Goal: Task Accomplishment & Management: Manage account settings

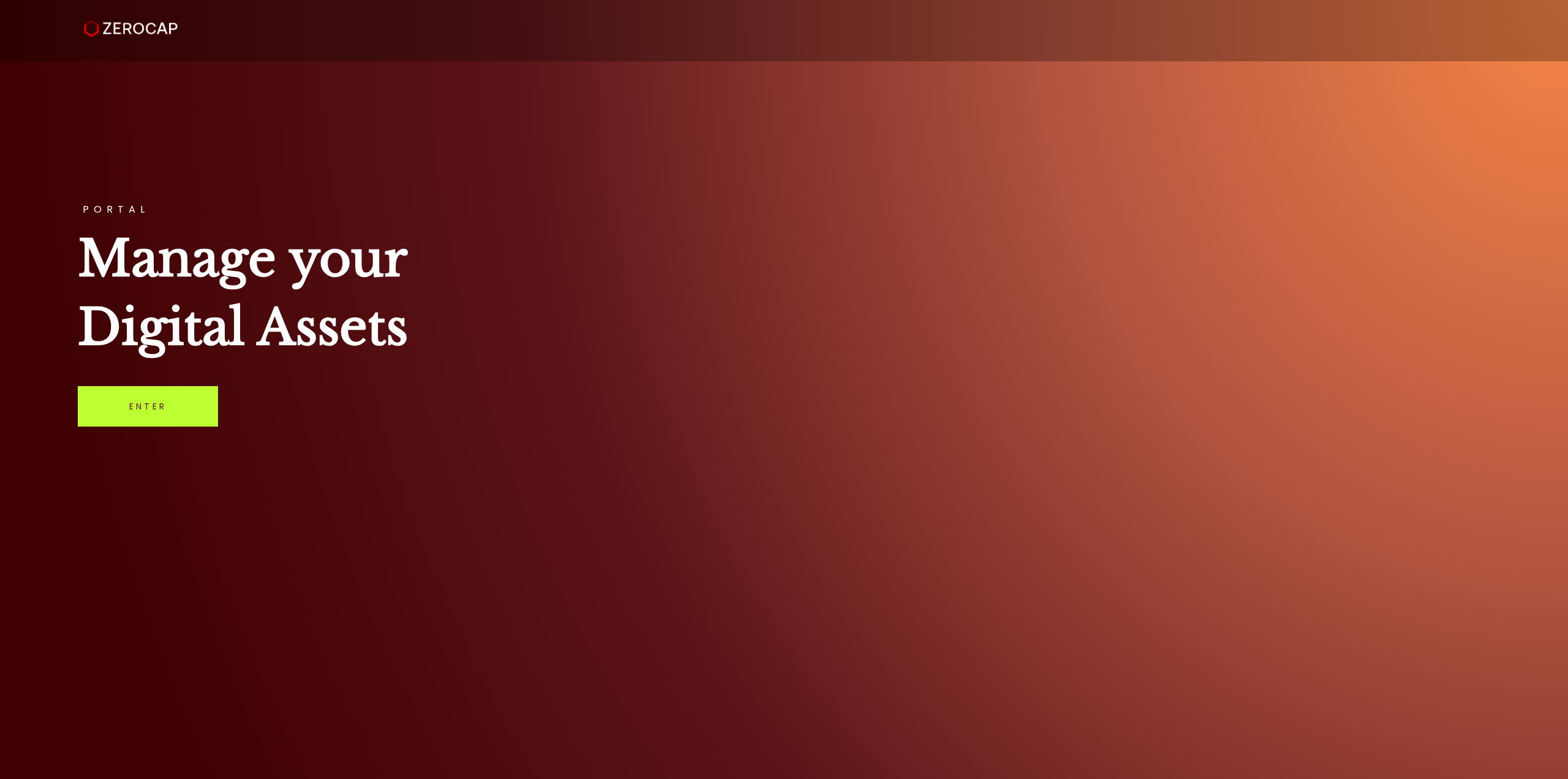
click at [131, 412] on link "Enter" at bounding box center [148, 406] width 140 height 40
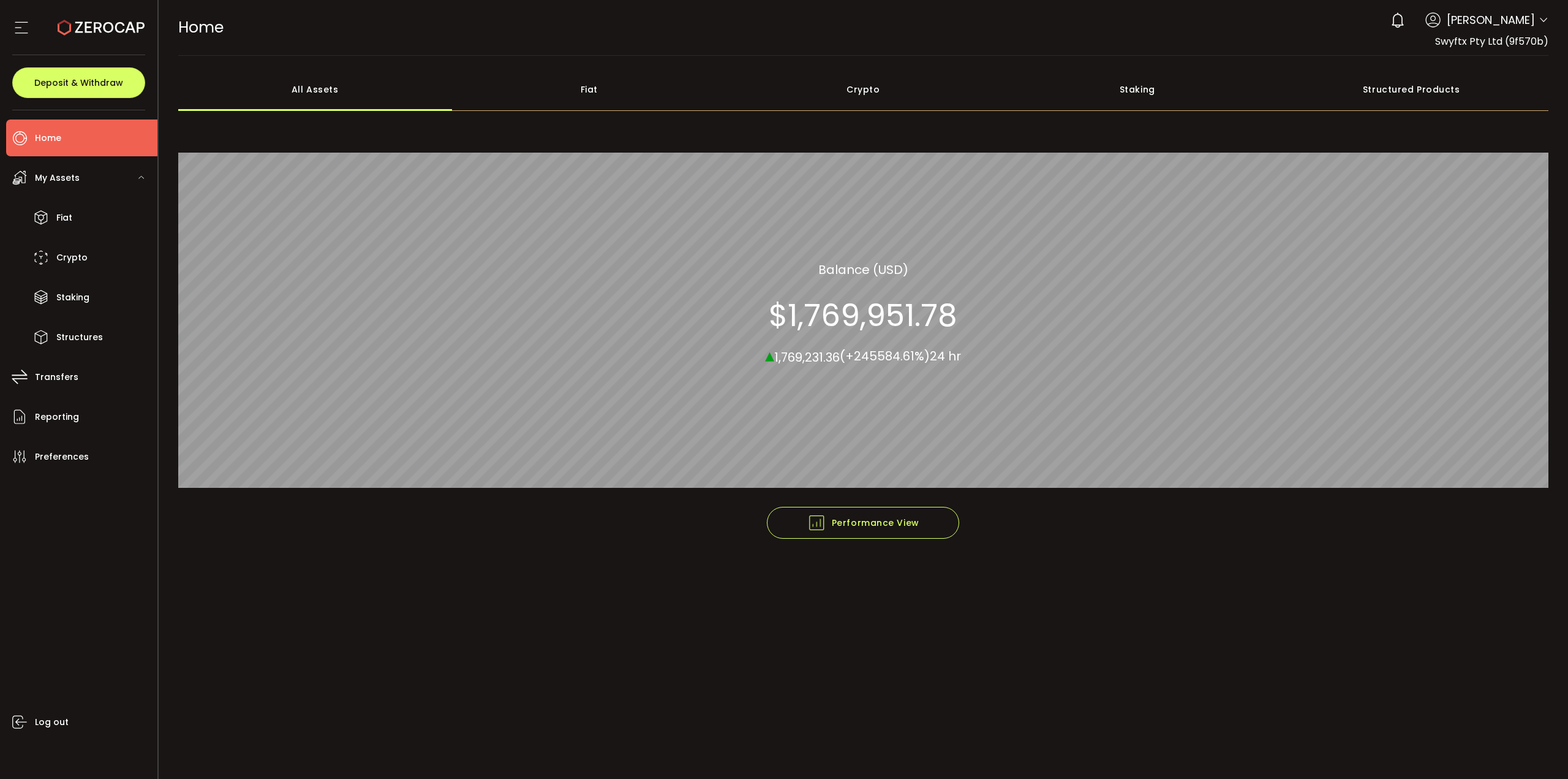
click at [653, 88] on div "Fiat" at bounding box center [589, 89] width 274 height 43
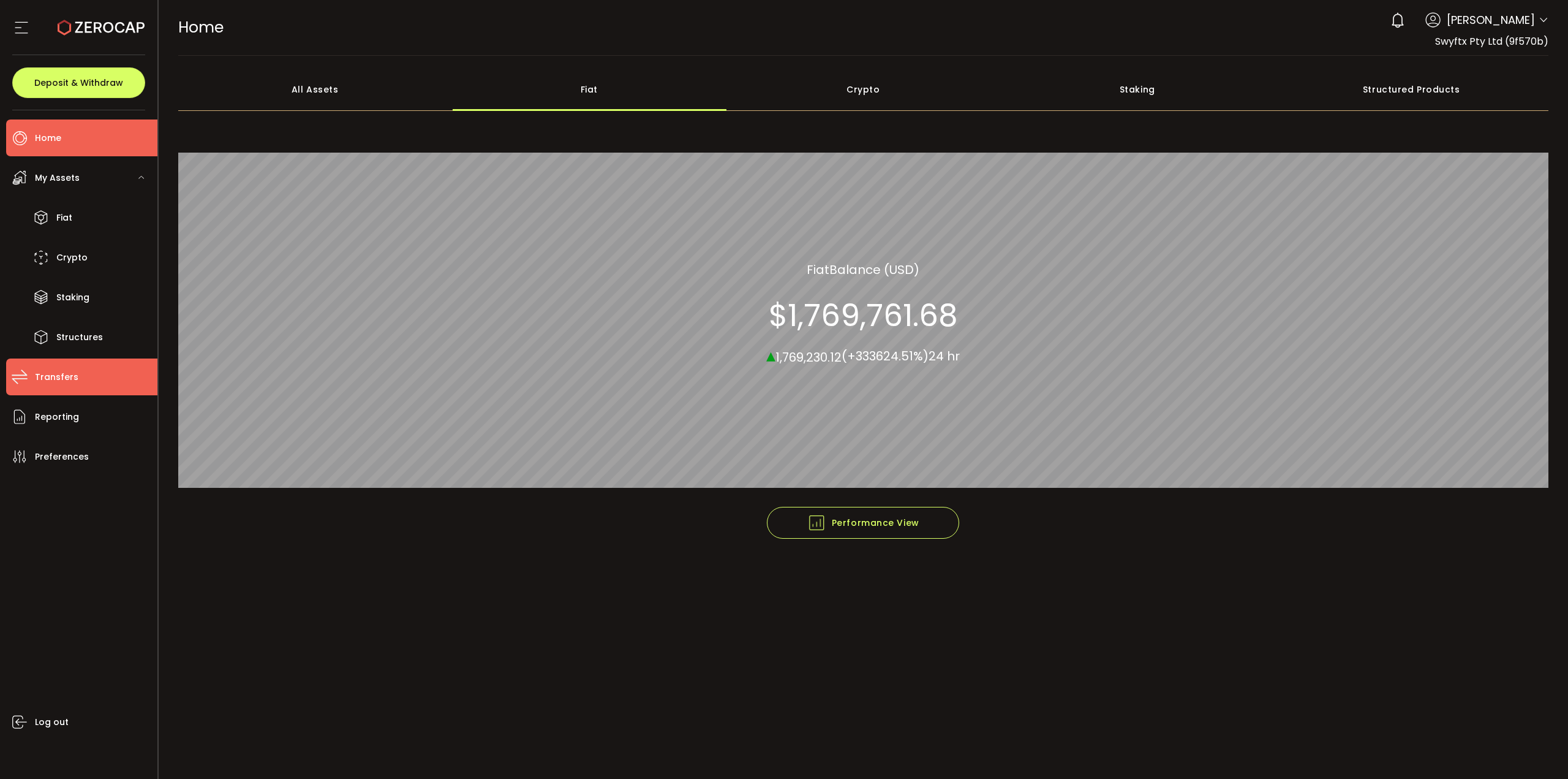
click at [100, 381] on li "Transfers" at bounding box center [82, 376] width 151 height 36
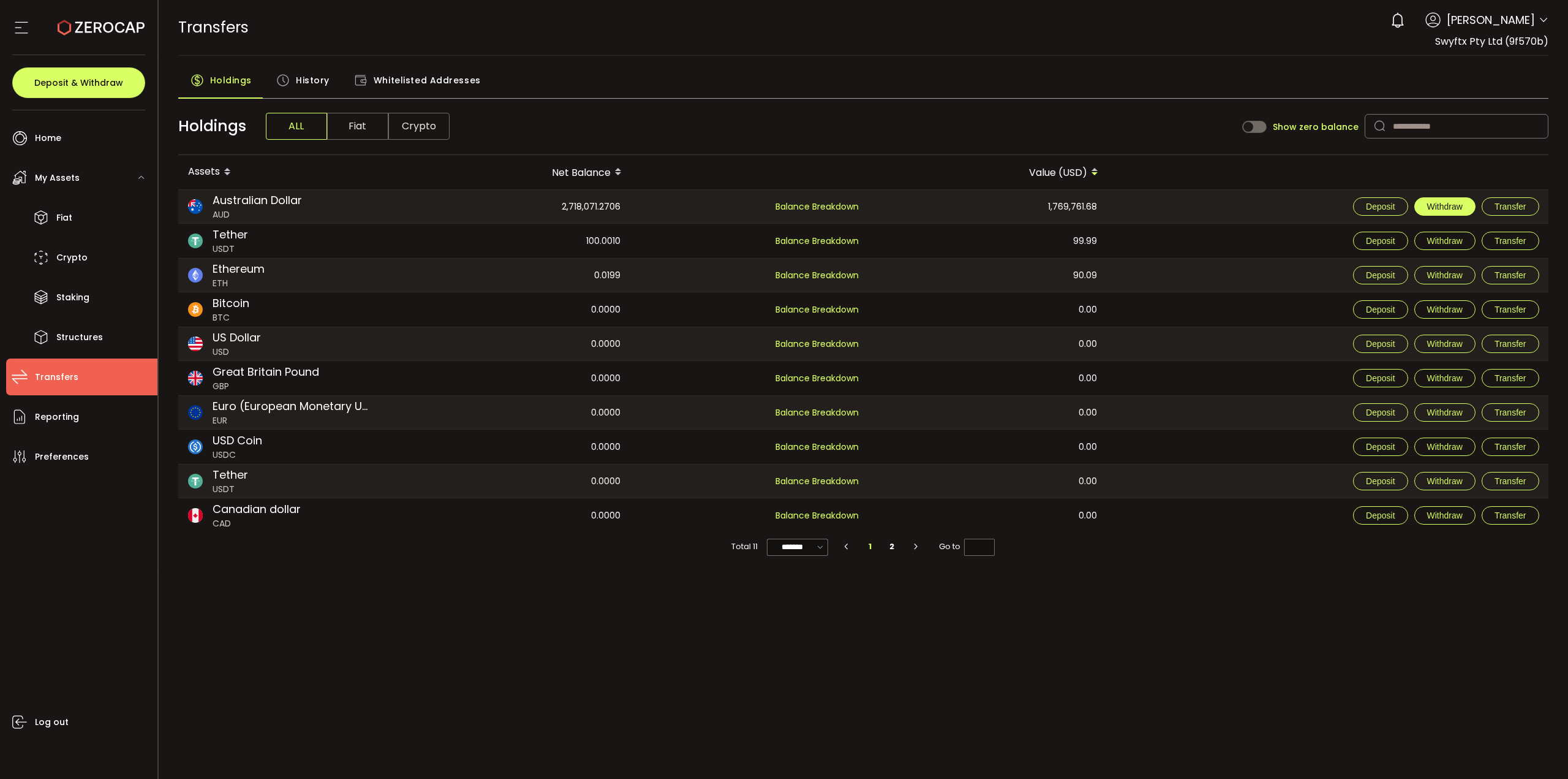
click at [1457, 205] on span "Withdraw" at bounding box center [1445, 206] width 36 height 10
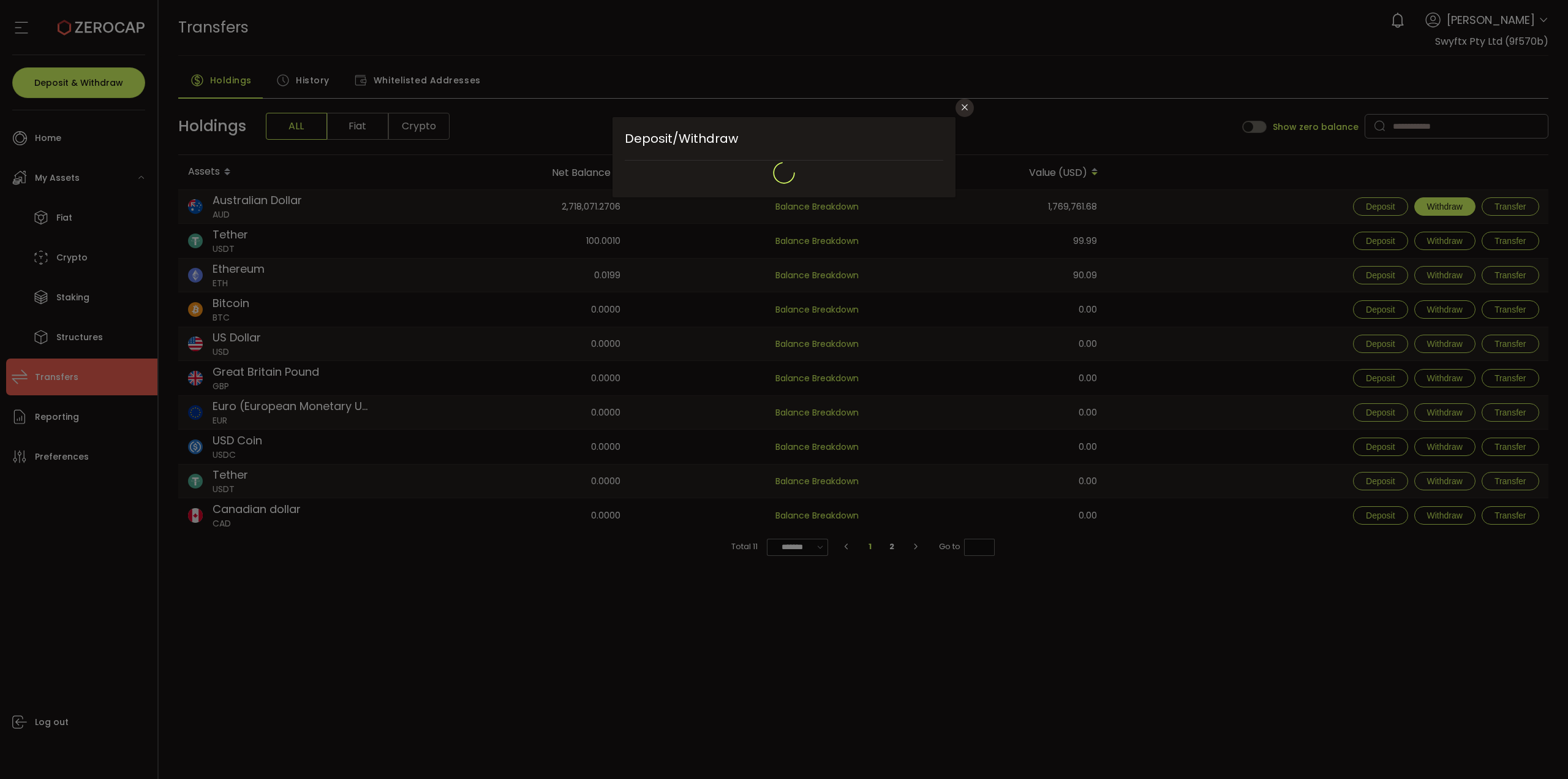
type input "**********"
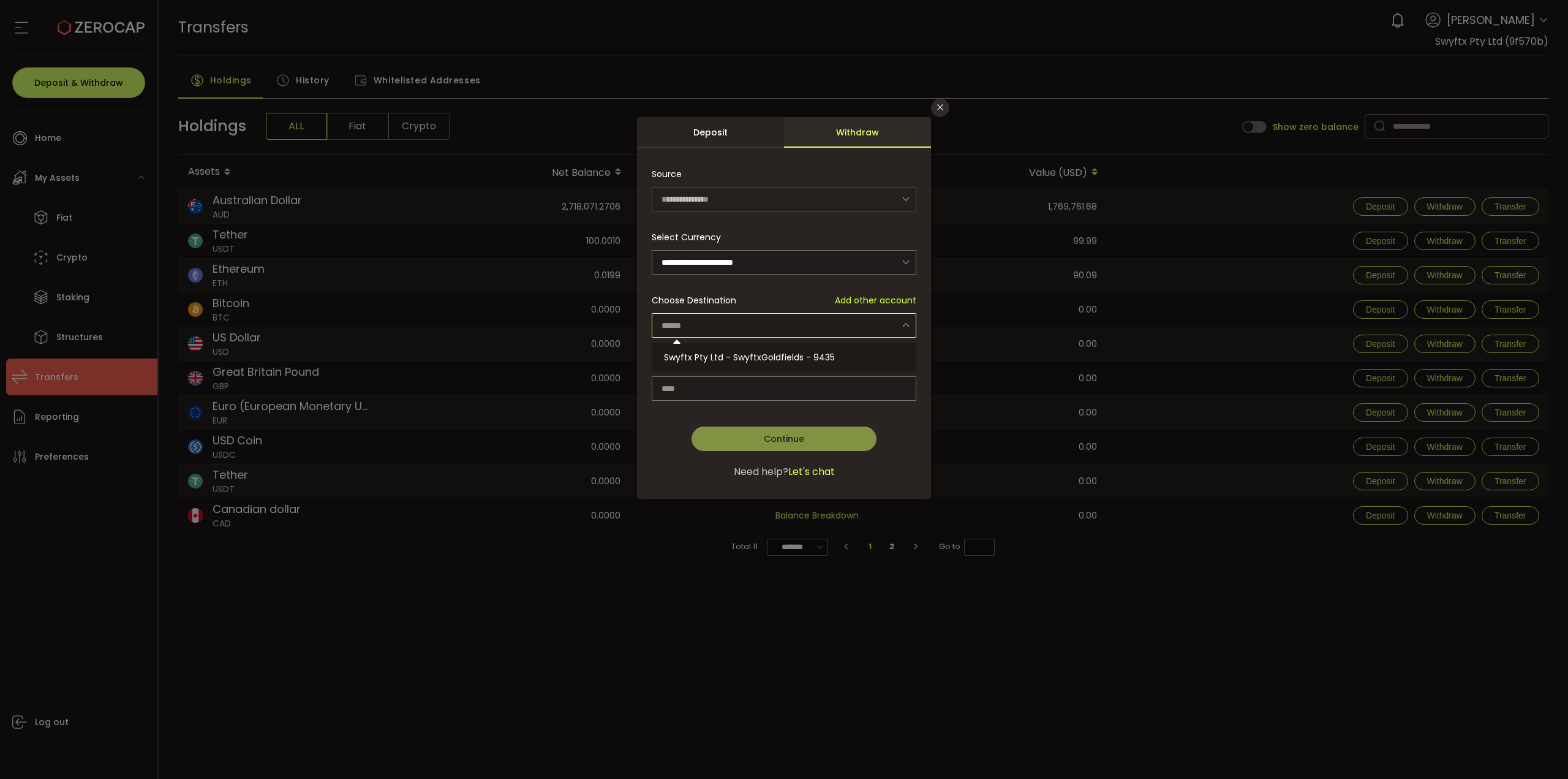
click at [748, 326] on input "dialog" at bounding box center [784, 325] width 265 height 24
click at [756, 353] on span "Swyftx Pty Ltd - SwyftxGoldfields - 9435" at bounding box center [749, 357] width 171 height 12
type input "**********"
click at [741, 378] on input "dialog" at bounding box center [784, 389] width 265 height 24
paste input "**********"
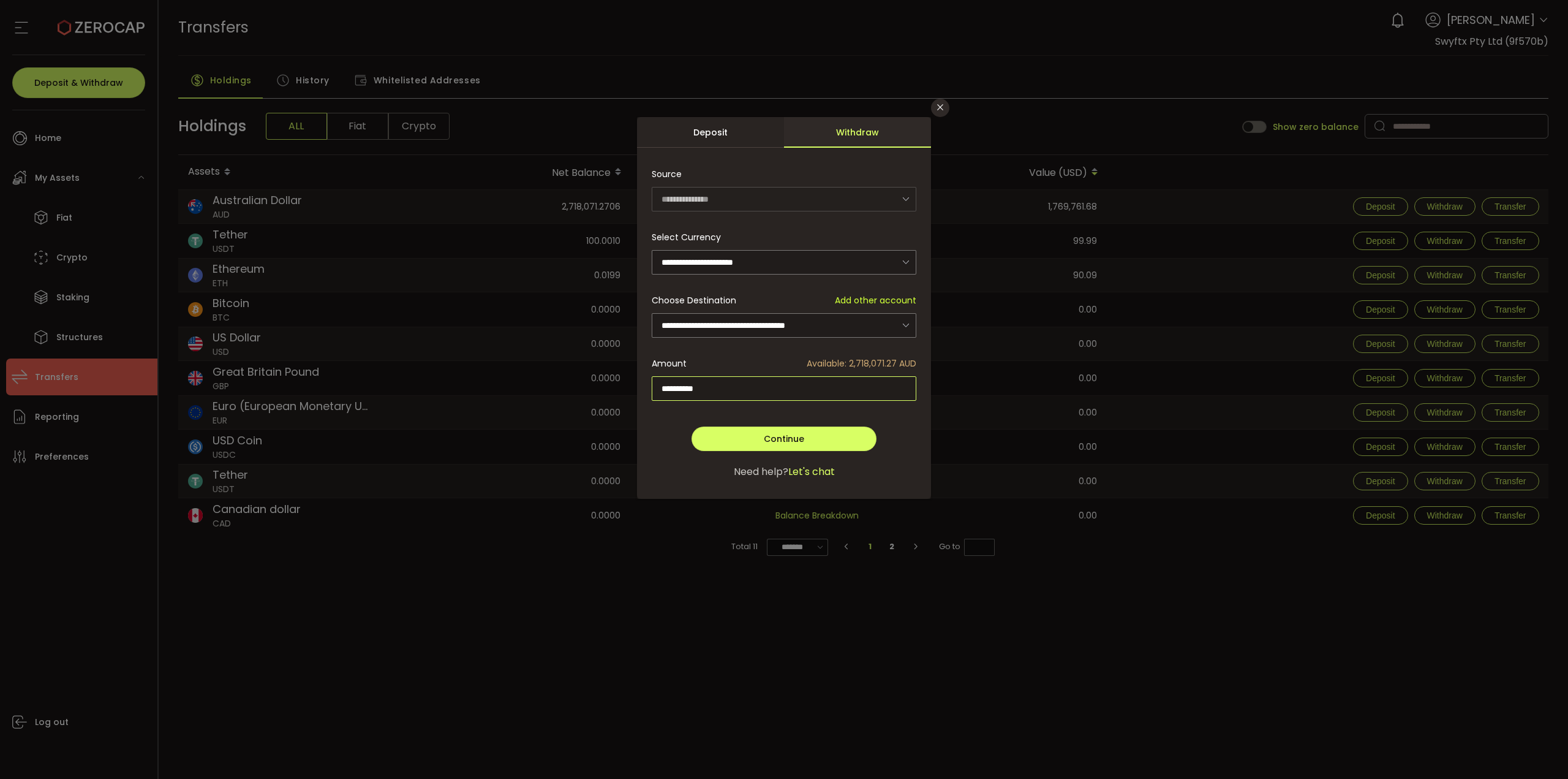
type input "**********"
click at [683, 386] on input "**********" at bounding box center [784, 389] width 265 height 24
click at [717, 386] on input "**********" at bounding box center [784, 389] width 265 height 24
click at [824, 442] on button "Continue" at bounding box center [784, 438] width 185 height 24
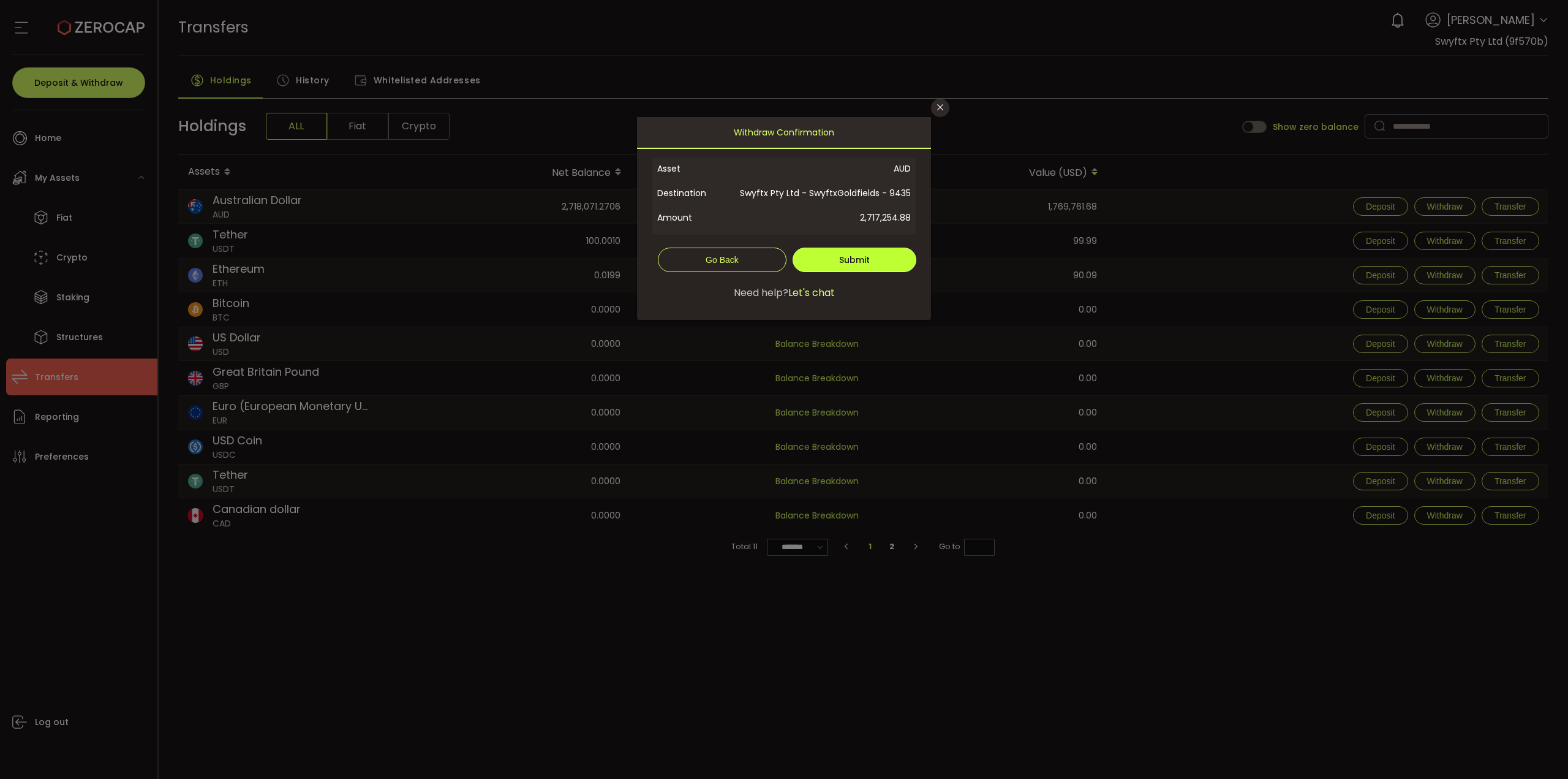
click at [892, 262] on button "Submit" at bounding box center [854, 260] width 123 height 24
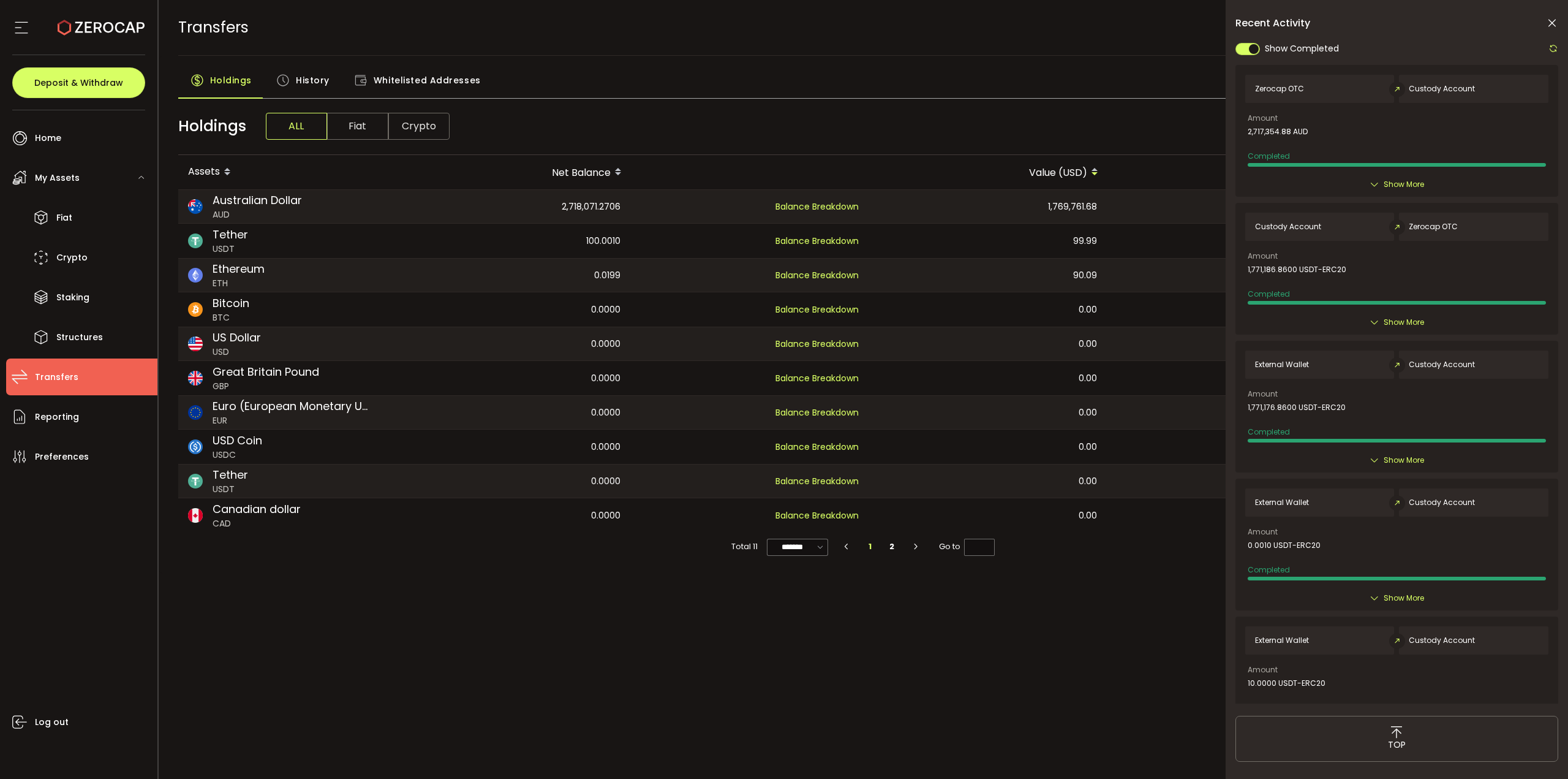
click at [1402, 181] on span "Show More" at bounding box center [1404, 184] width 40 height 12
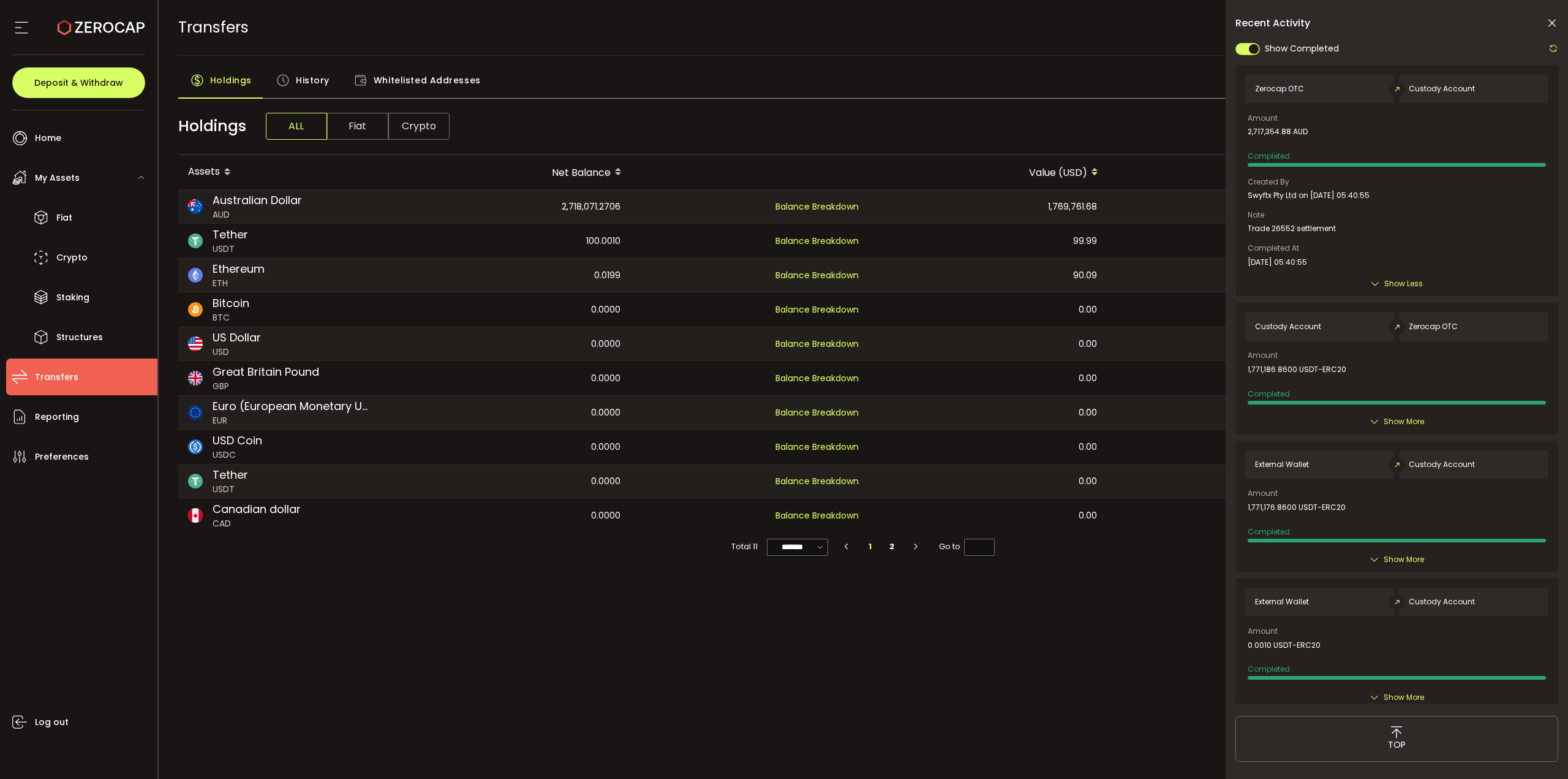
click at [1412, 285] on span "Show Less" at bounding box center [1404, 284] width 38 height 12
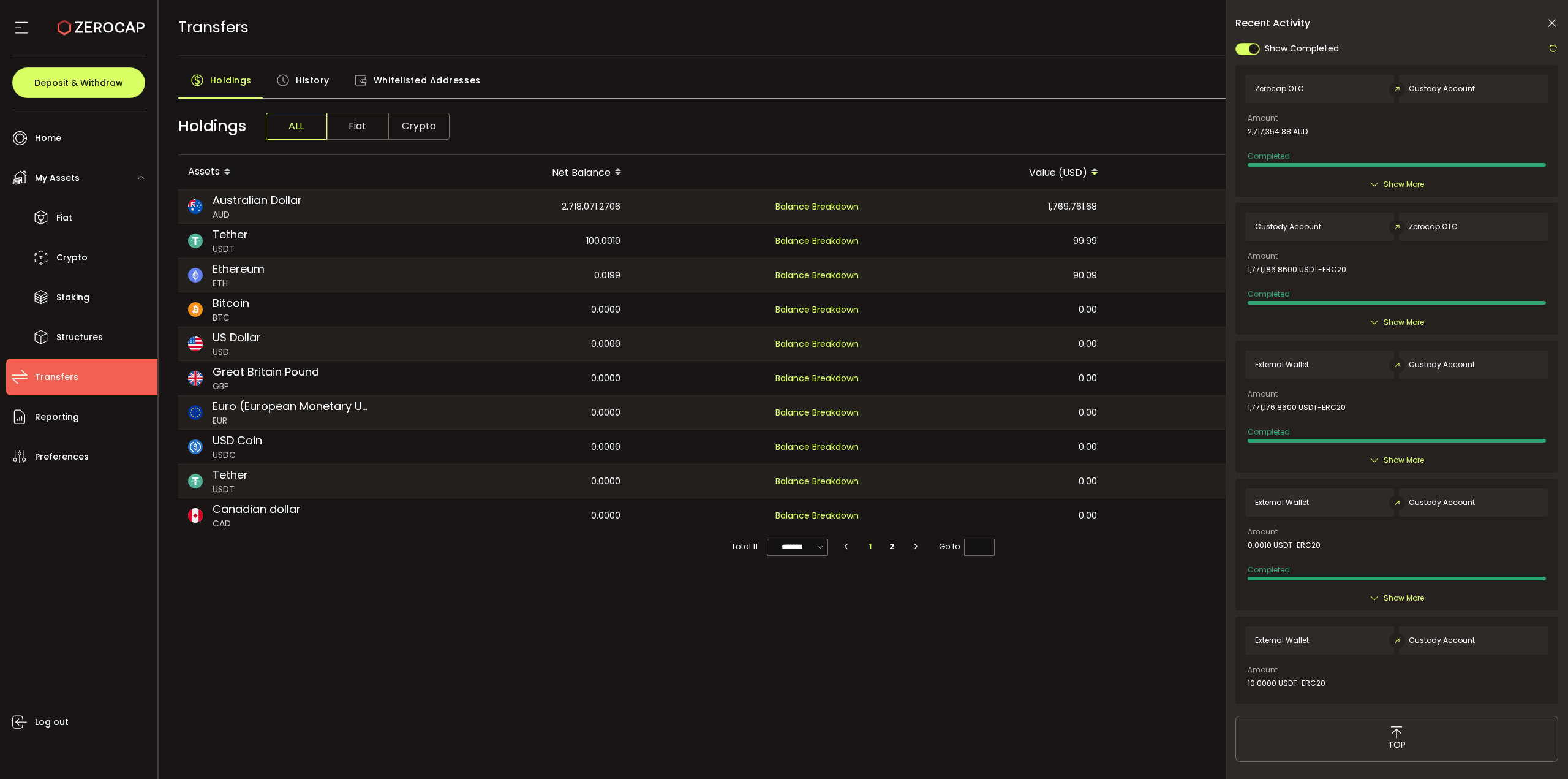
click at [309, 76] on span "History" at bounding box center [312, 80] width 34 height 24
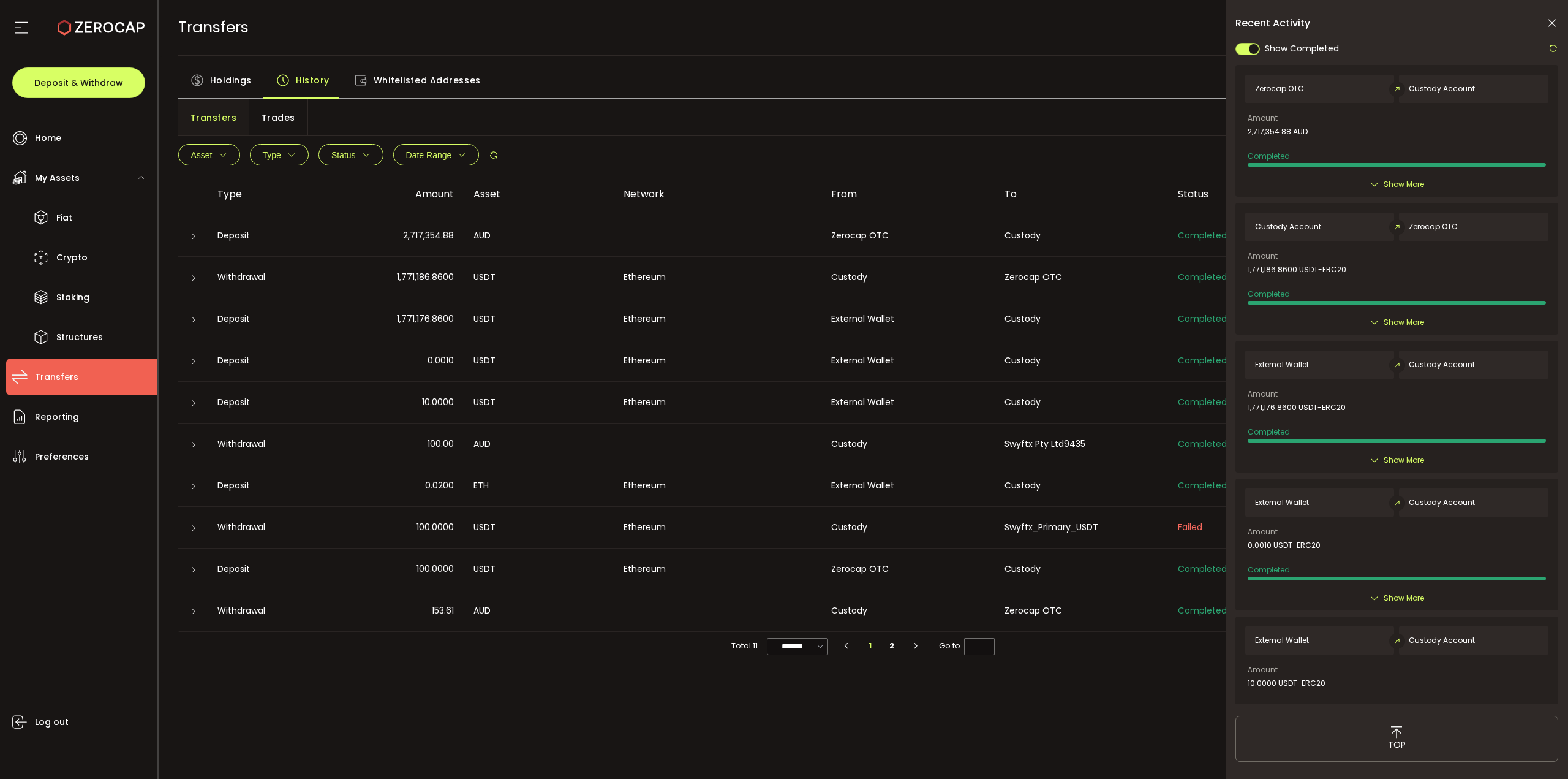
click at [1551, 19] on icon at bounding box center [1551, 23] width 12 height 12
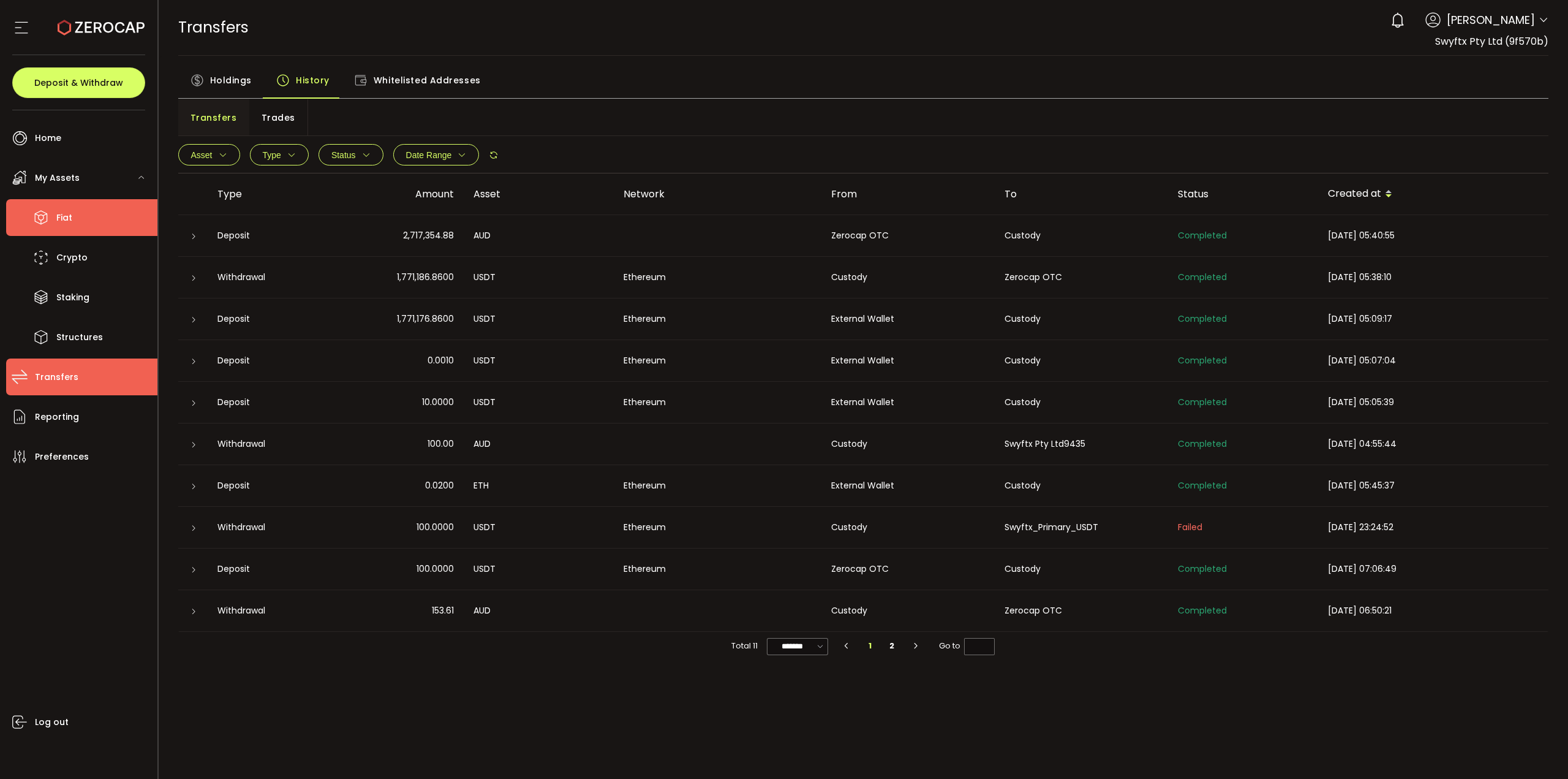
click at [83, 221] on li "Fiat" at bounding box center [82, 217] width 151 height 36
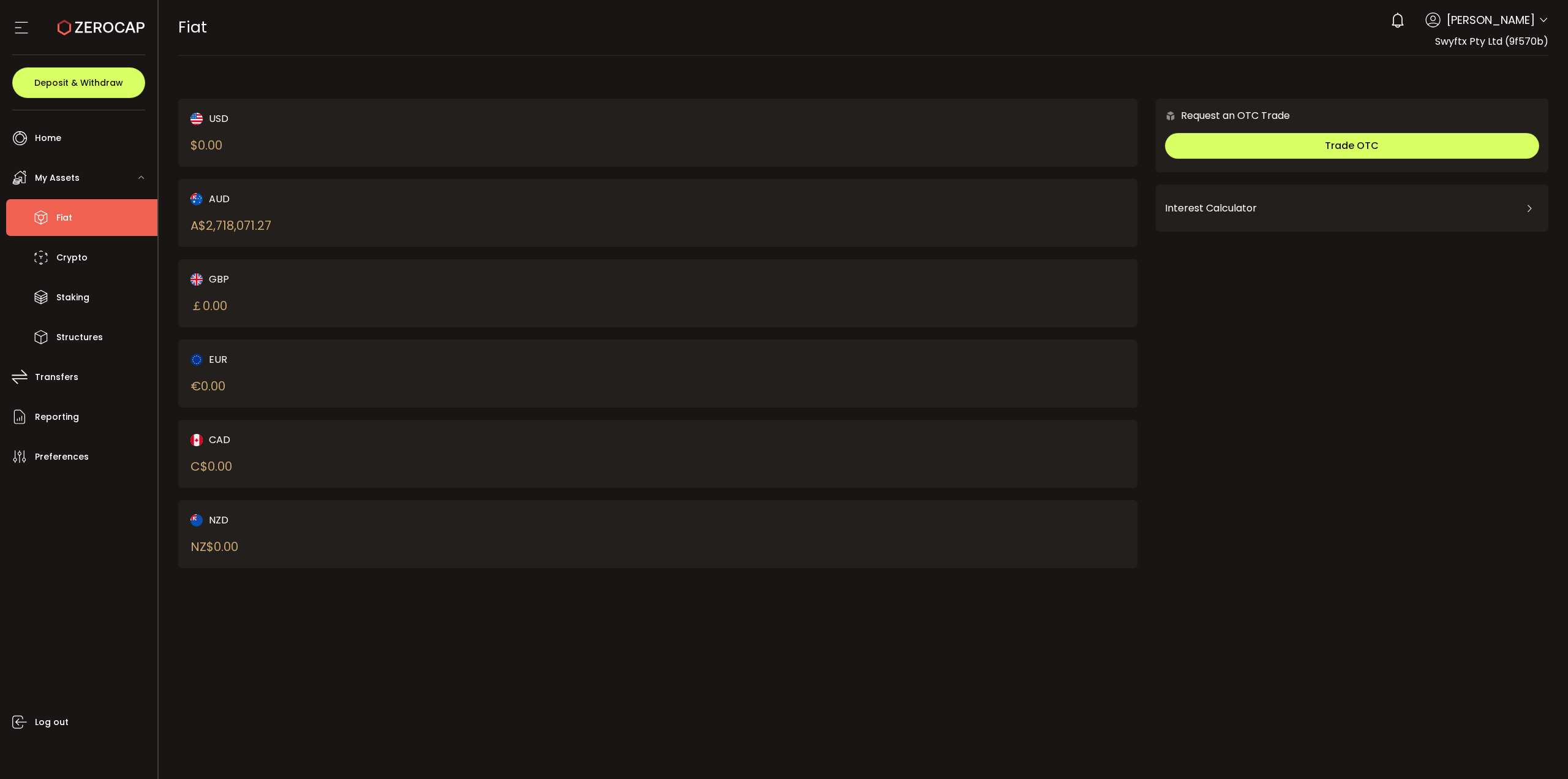
click at [506, 215] on div "AUD A$ 2,718,071.27" at bounding box center [401, 213] width 421 height 44
click at [68, 177] on span "My Assets" at bounding box center [58, 178] width 45 height 18
click at [75, 203] on li "Transfers" at bounding box center [82, 220] width 151 height 36
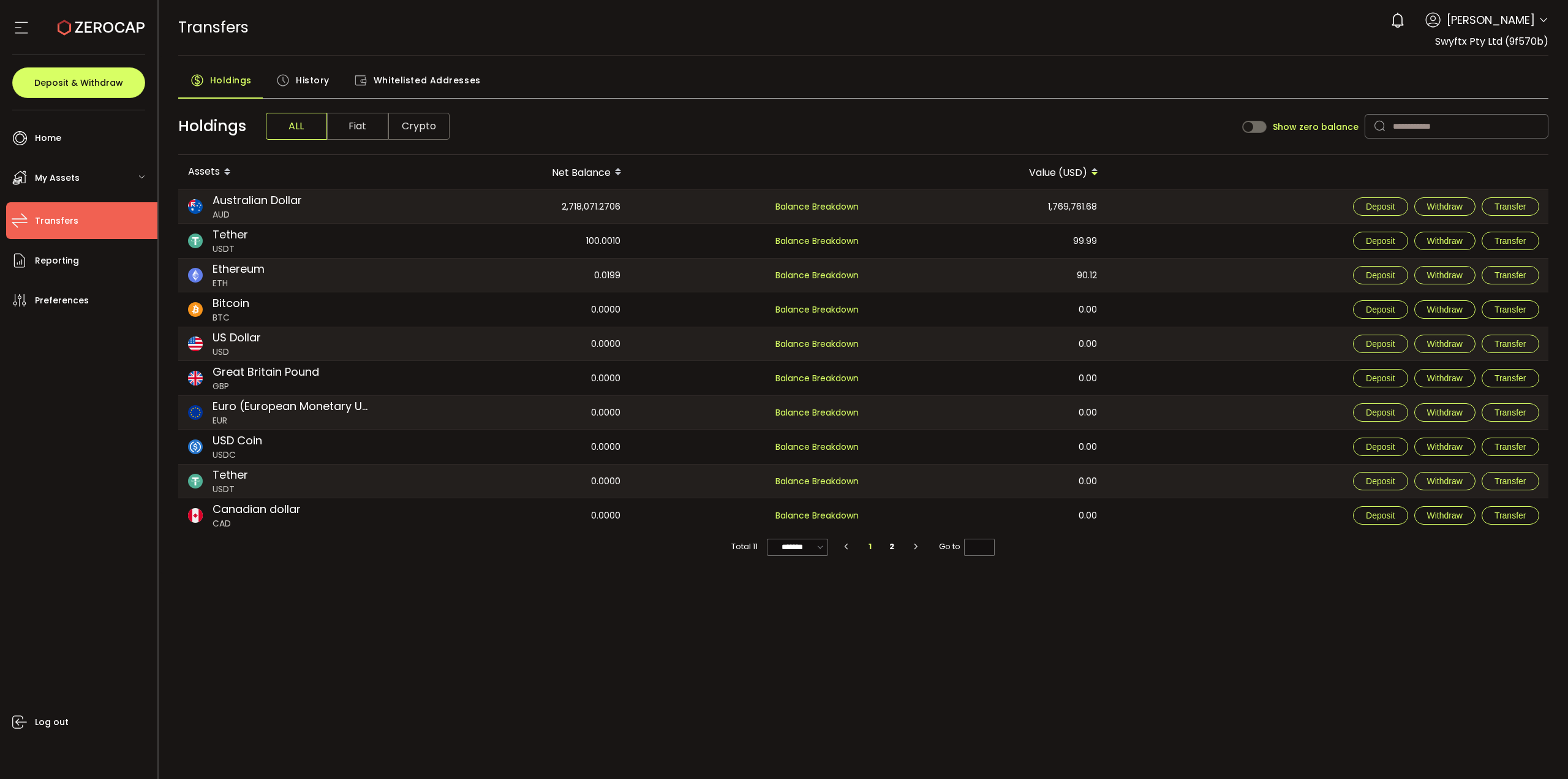
click at [367, 119] on span "Fiat" at bounding box center [358, 126] width 61 height 27
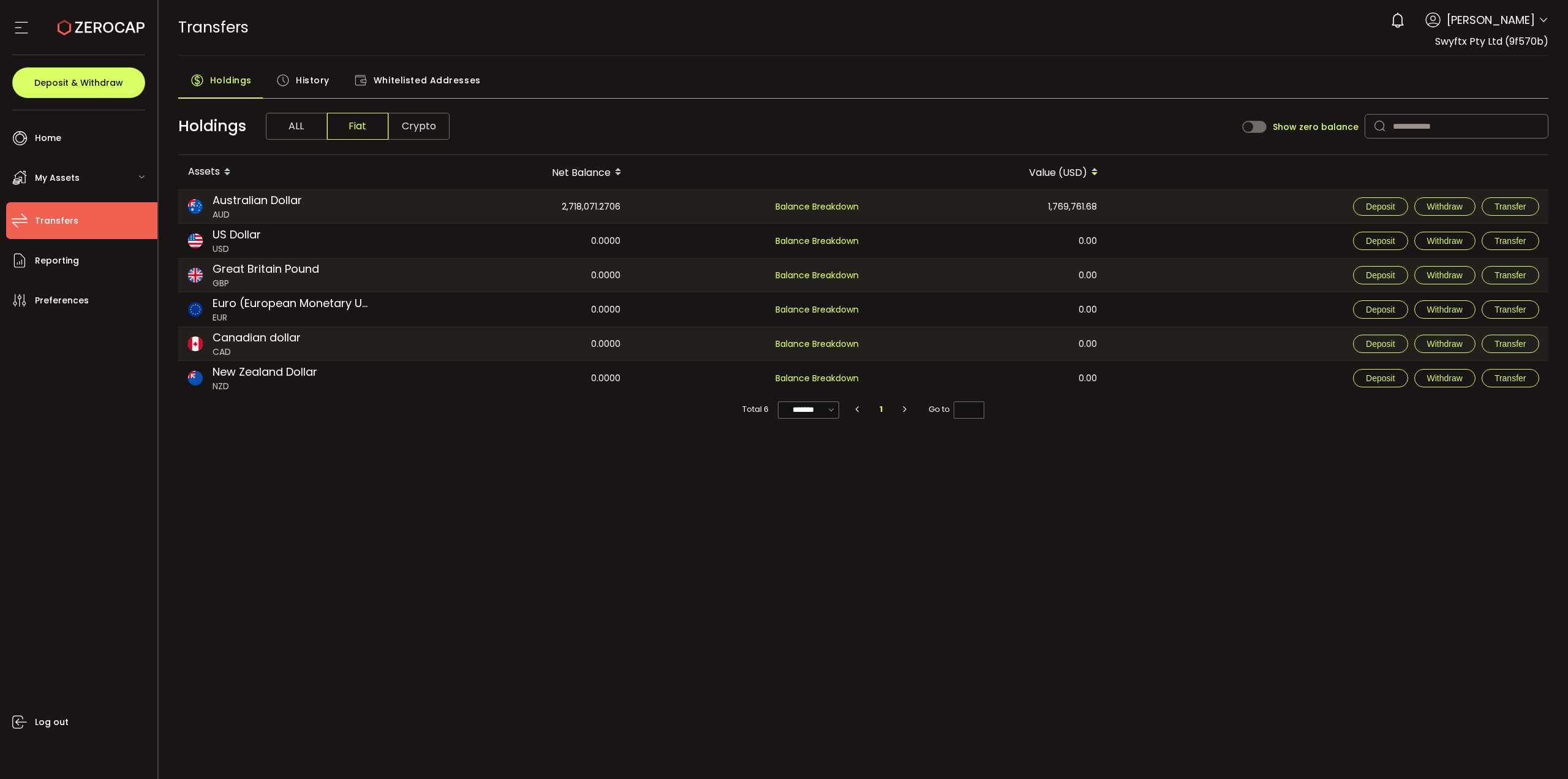
click at [258, 210] on span "AUD" at bounding box center [257, 215] width 90 height 13
click at [306, 79] on span "History" at bounding box center [312, 80] width 34 height 24
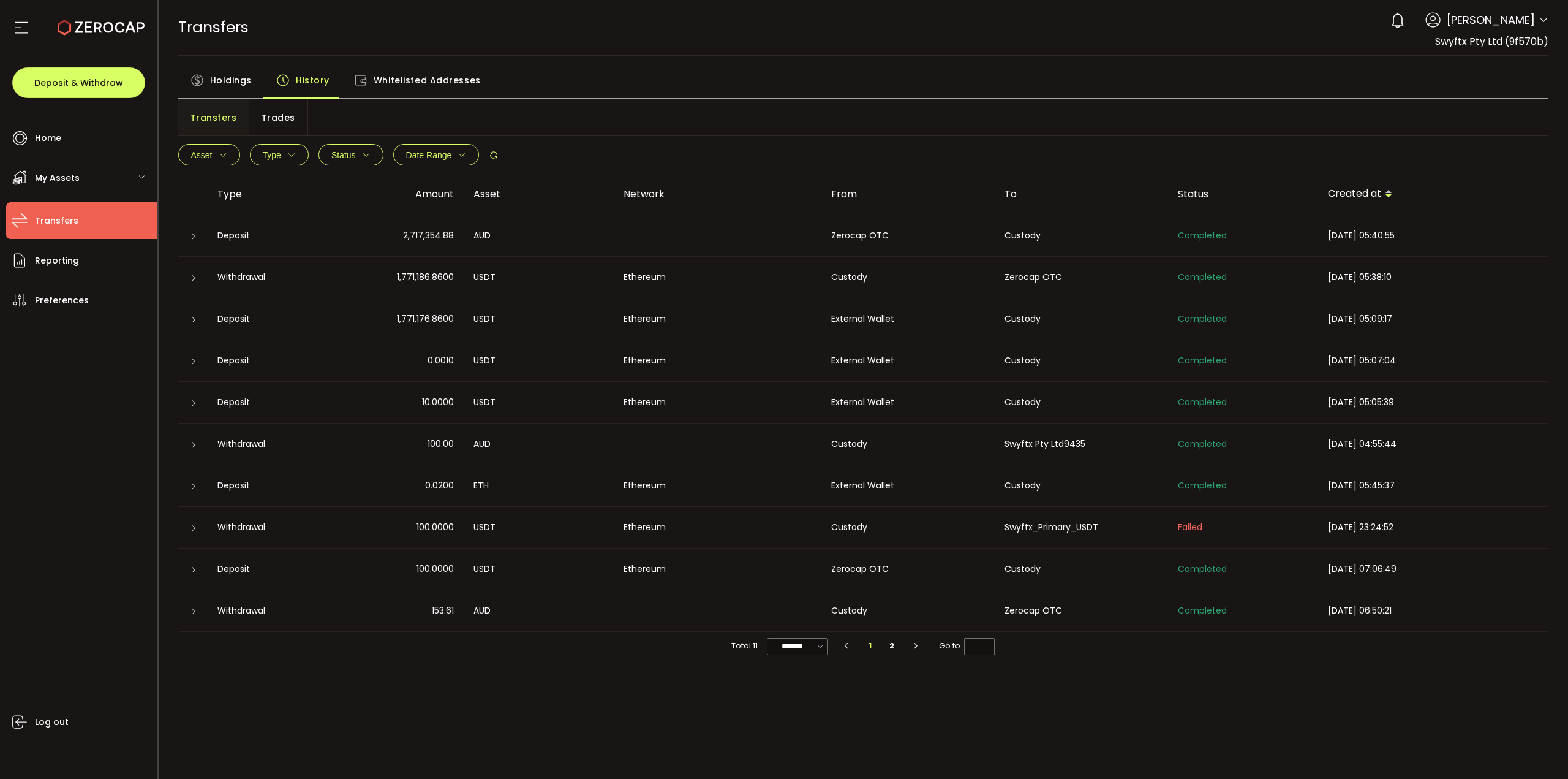
click at [351, 157] on span "Status" at bounding box center [344, 155] width 24 height 10
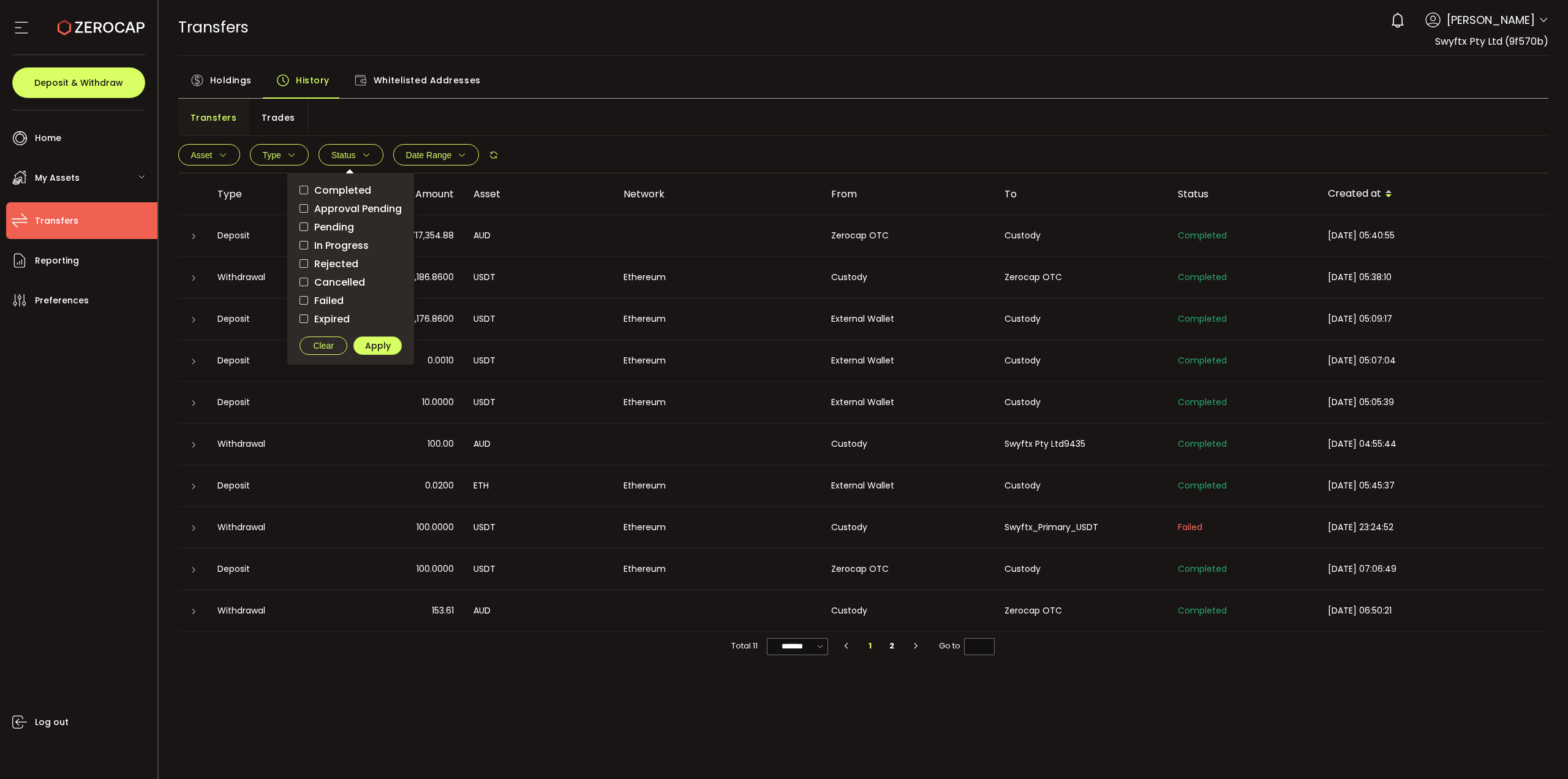
click at [262, 111] on span "Trades" at bounding box center [278, 118] width 34 height 24
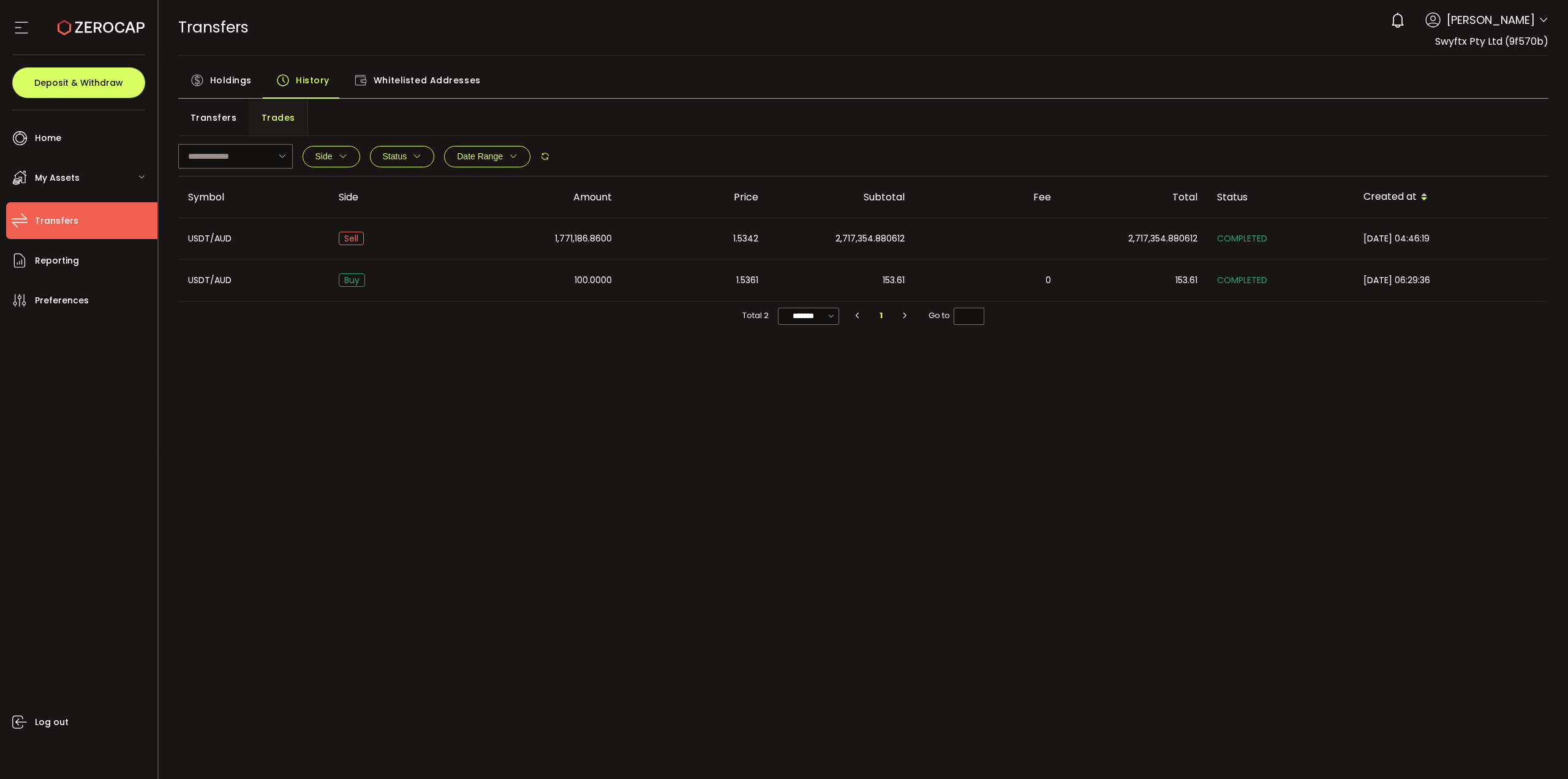
click at [214, 111] on span "Transfers" at bounding box center [214, 118] width 47 height 24
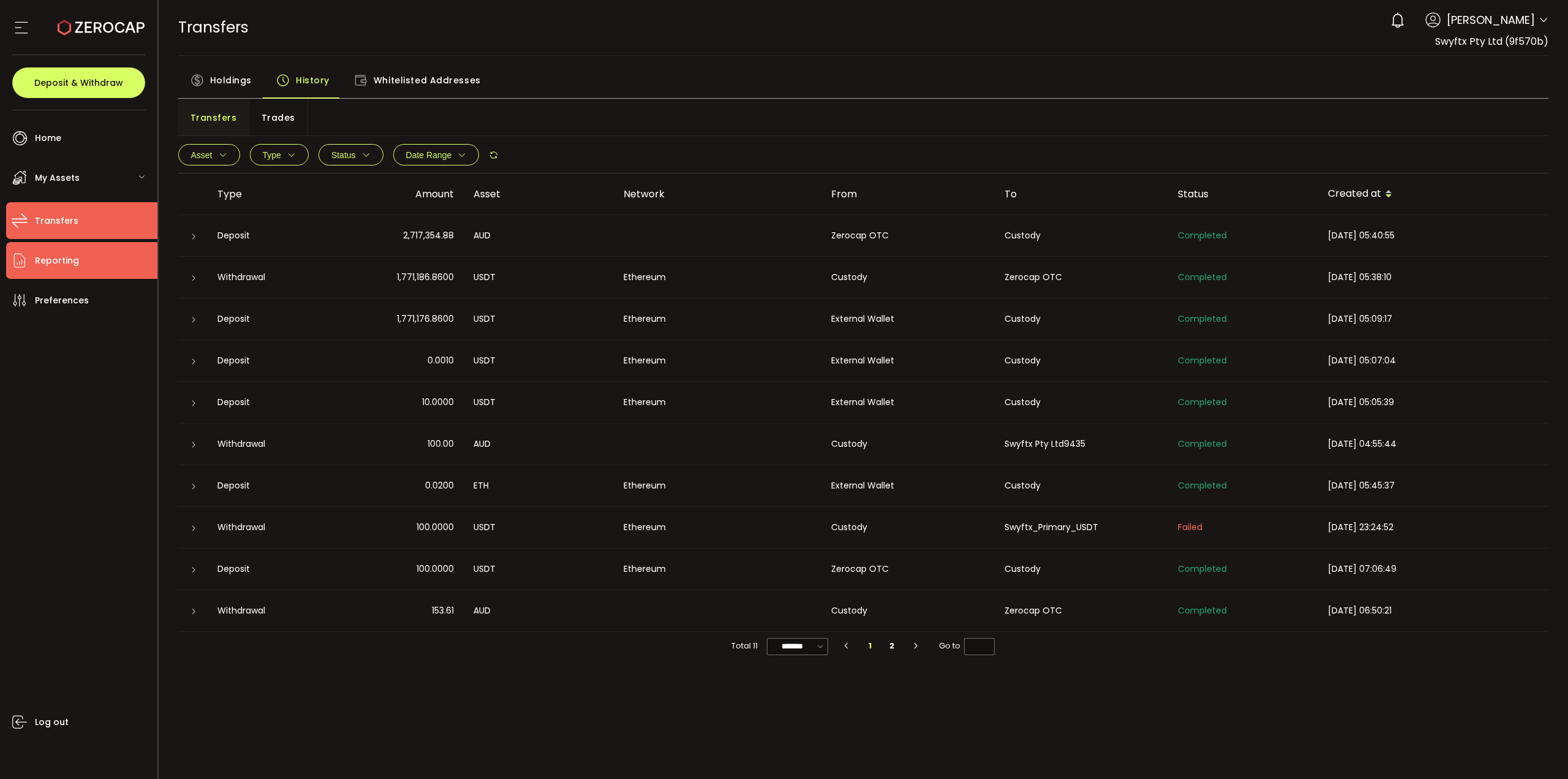
click at [110, 268] on li "Reporting" at bounding box center [82, 260] width 151 height 36
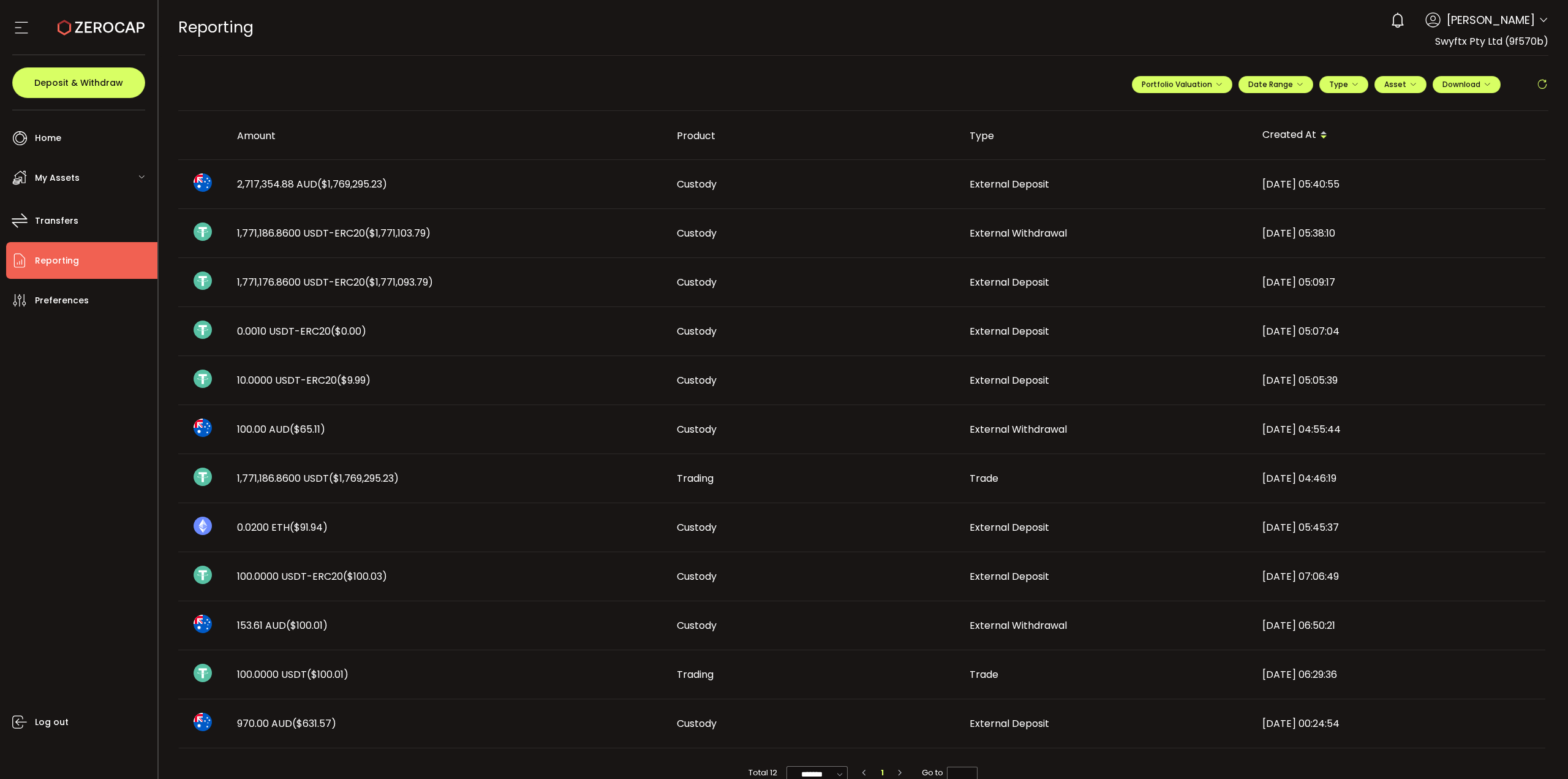
click at [77, 180] on span "My Assets" at bounding box center [58, 178] width 45 height 18
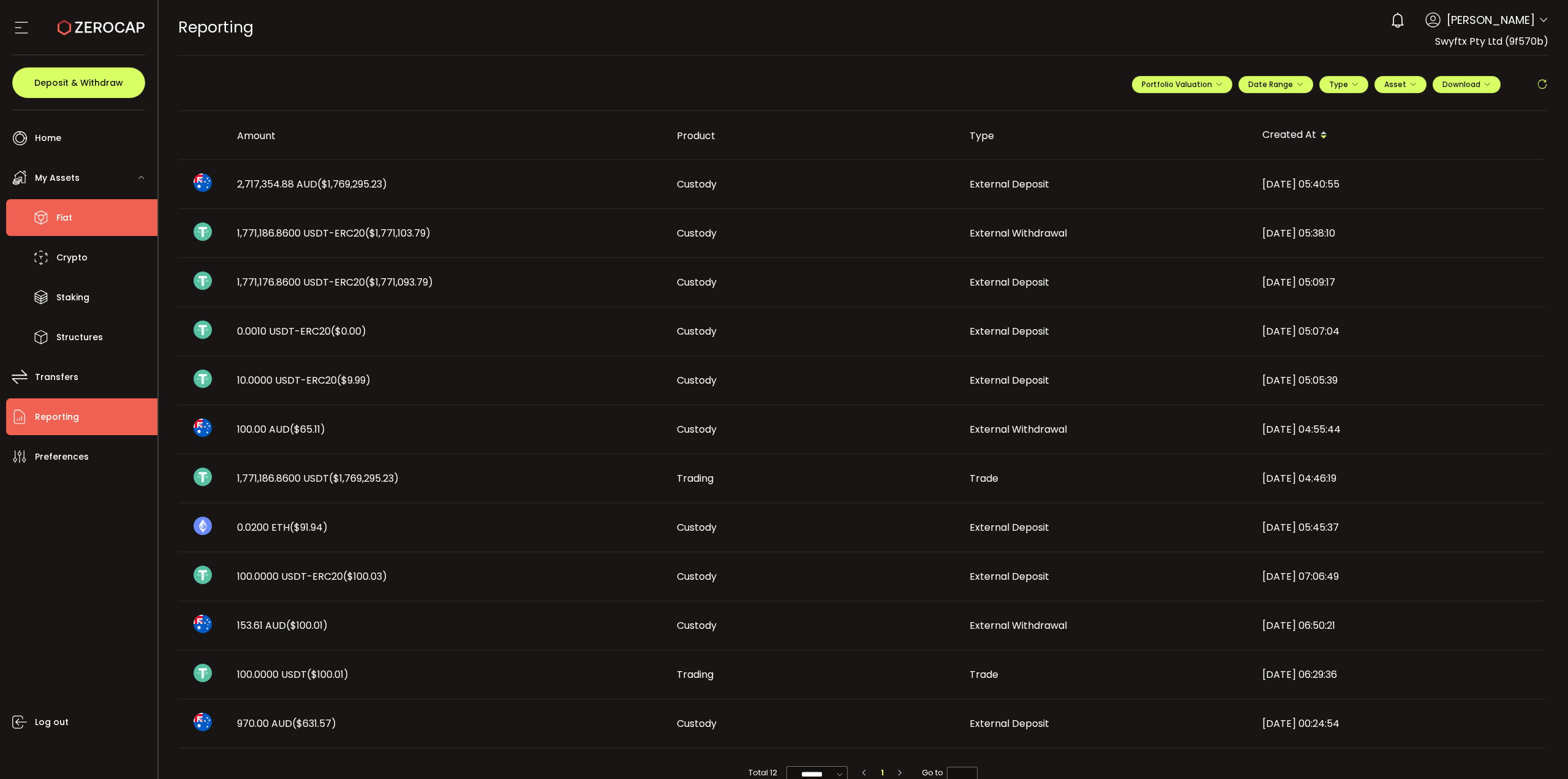
click at [93, 221] on li "Fiat" at bounding box center [82, 217] width 151 height 36
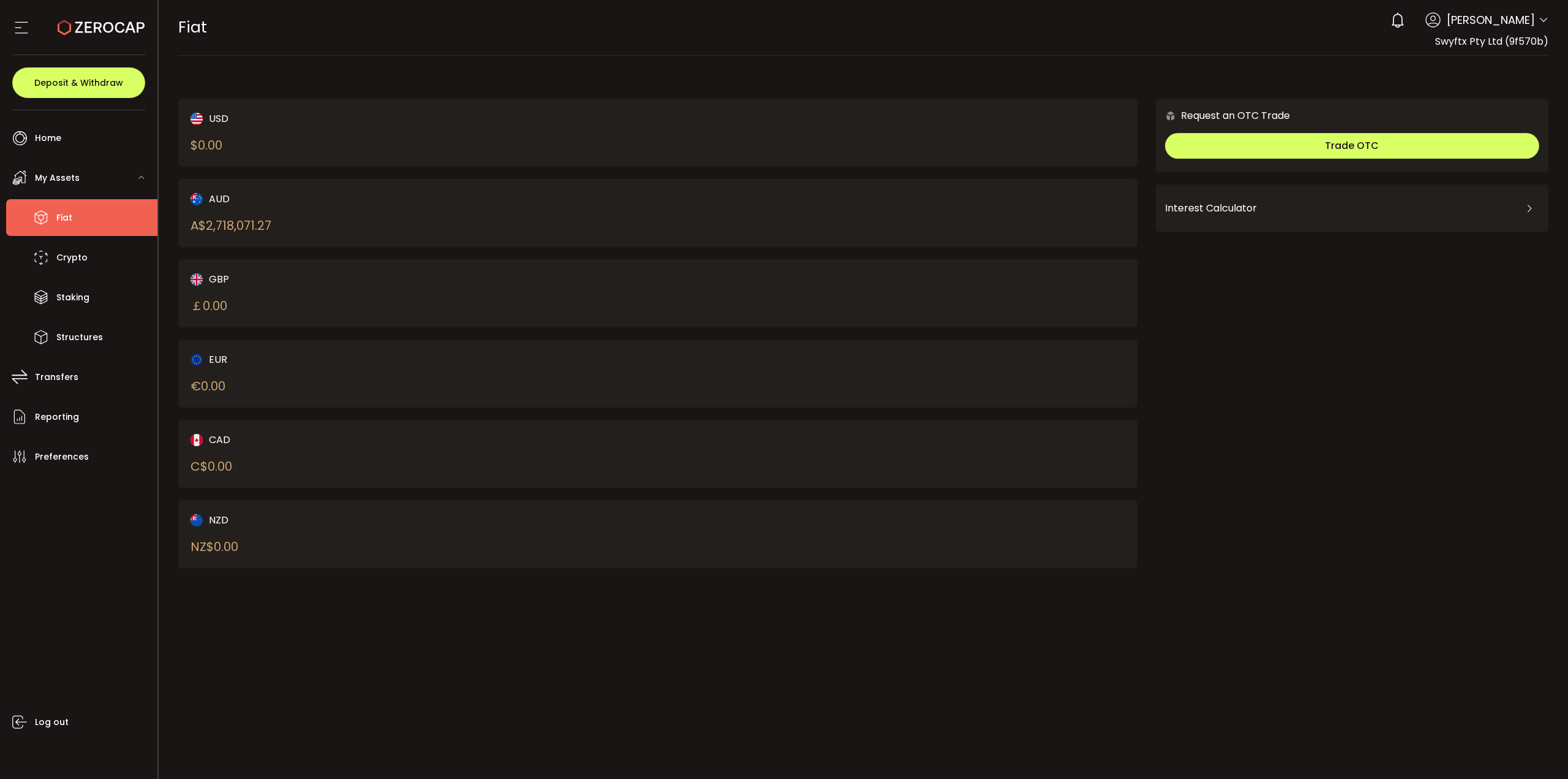
click at [267, 223] on div "A$ 2,718,071.27" at bounding box center [231, 225] width 81 height 19
click at [99, 382] on li "Transfers" at bounding box center [82, 376] width 151 height 36
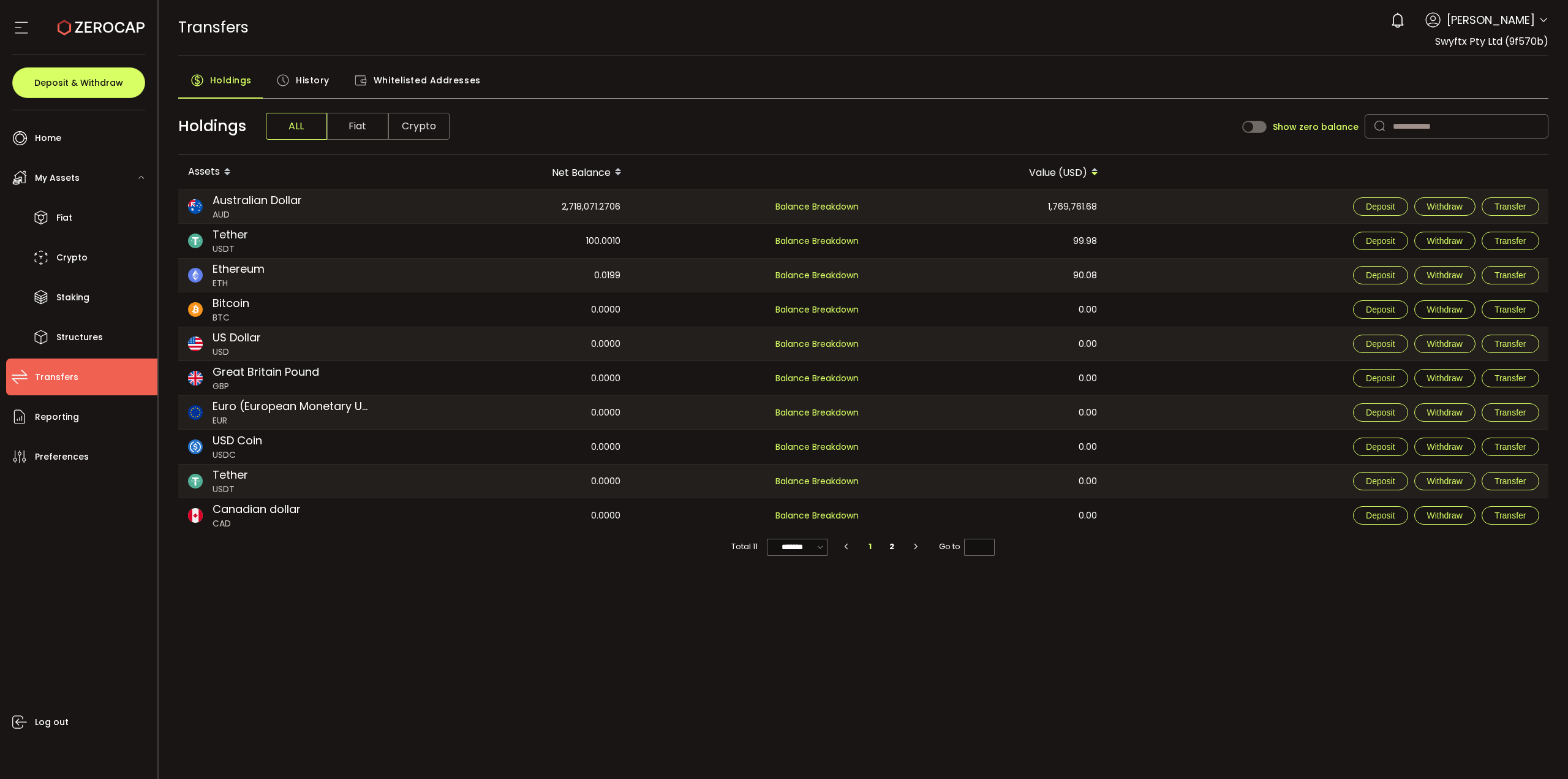
click at [349, 131] on span "Fiat" at bounding box center [358, 126] width 61 height 27
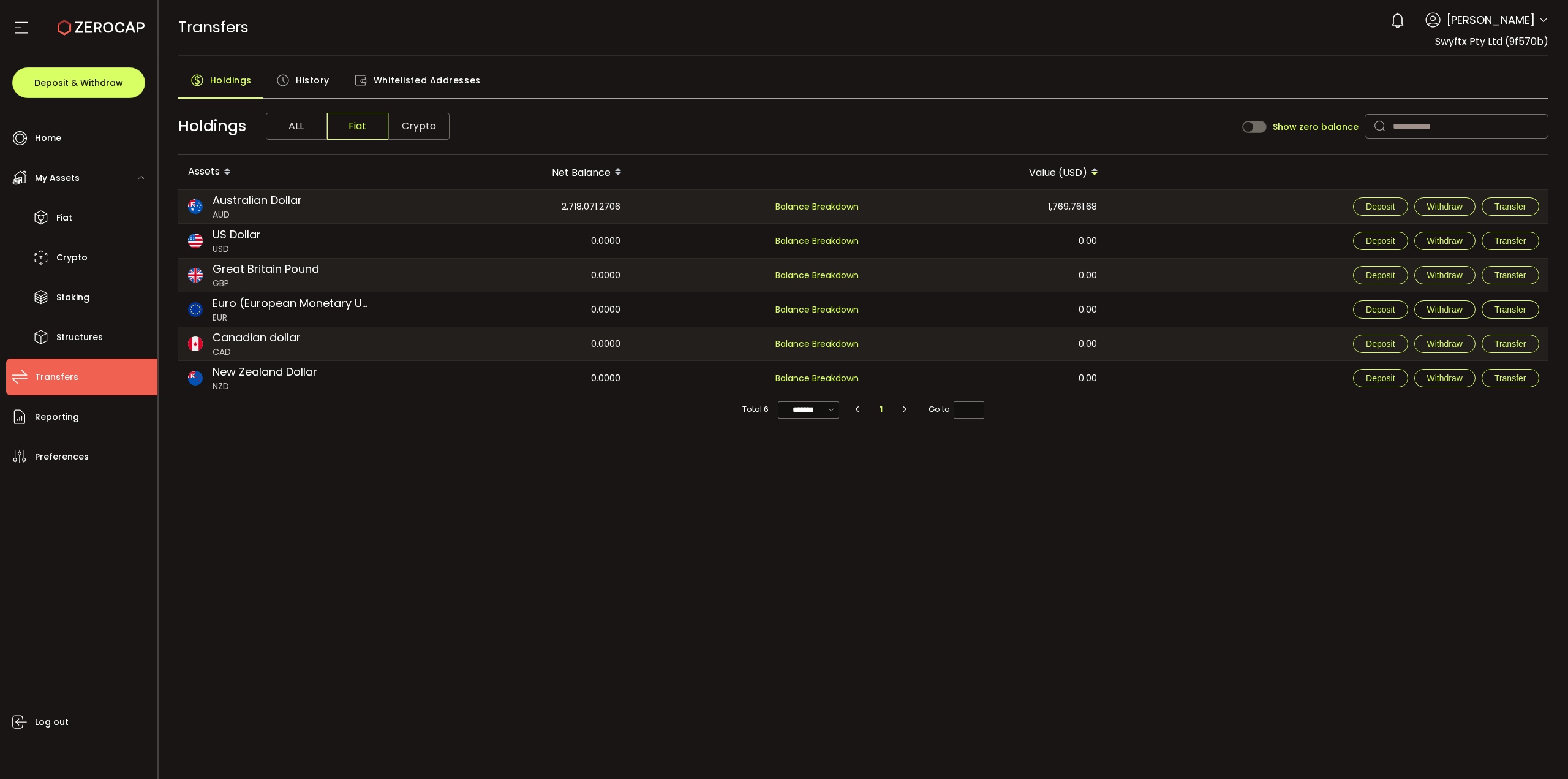
click at [312, 79] on span "History" at bounding box center [312, 80] width 34 height 24
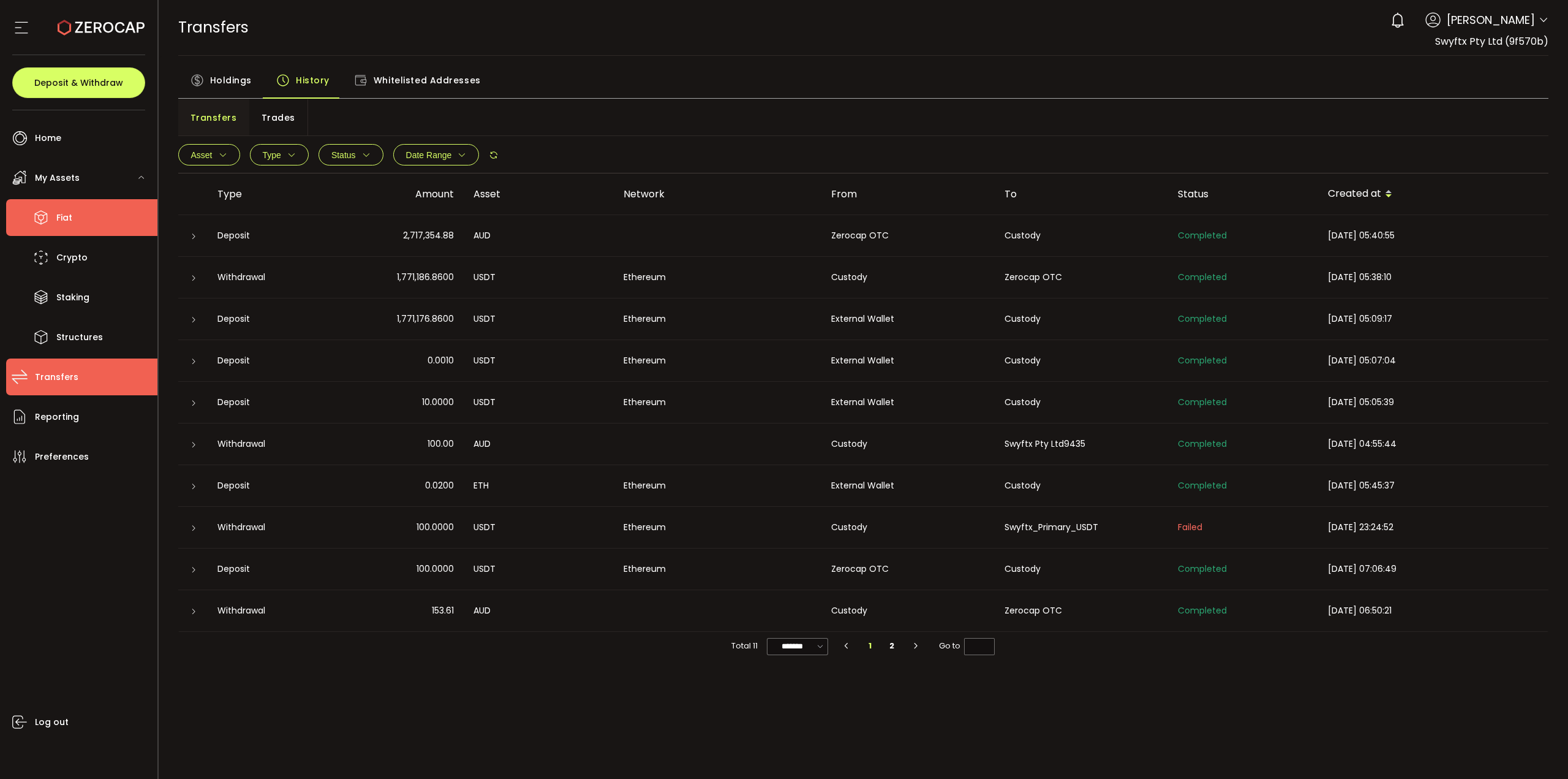
click at [50, 223] on icon at bounding box center [41, 218] width 19 height 19
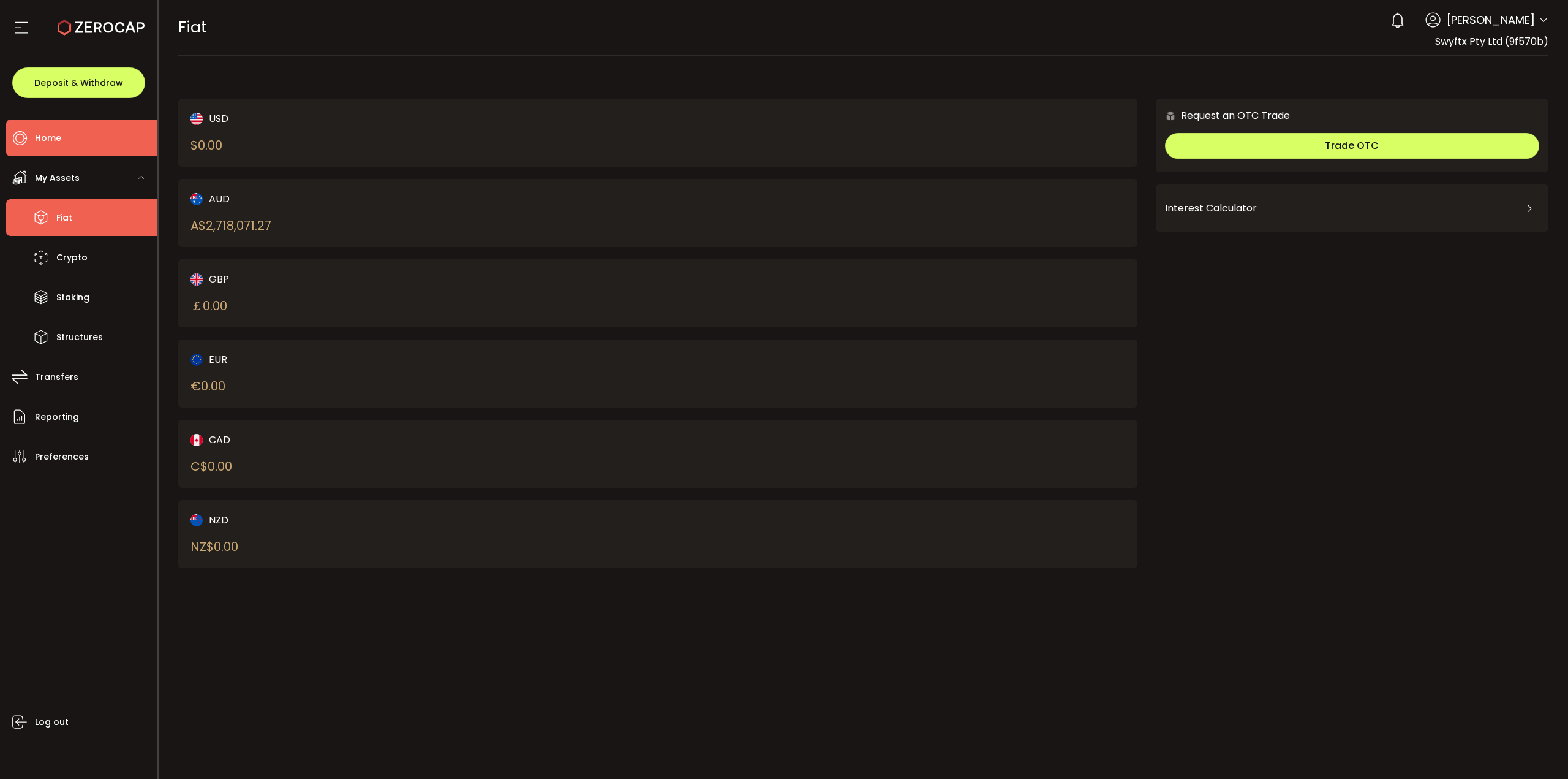
click at [79, 148] on li "Home" at bounding box center [82, 138] width 151 height 36
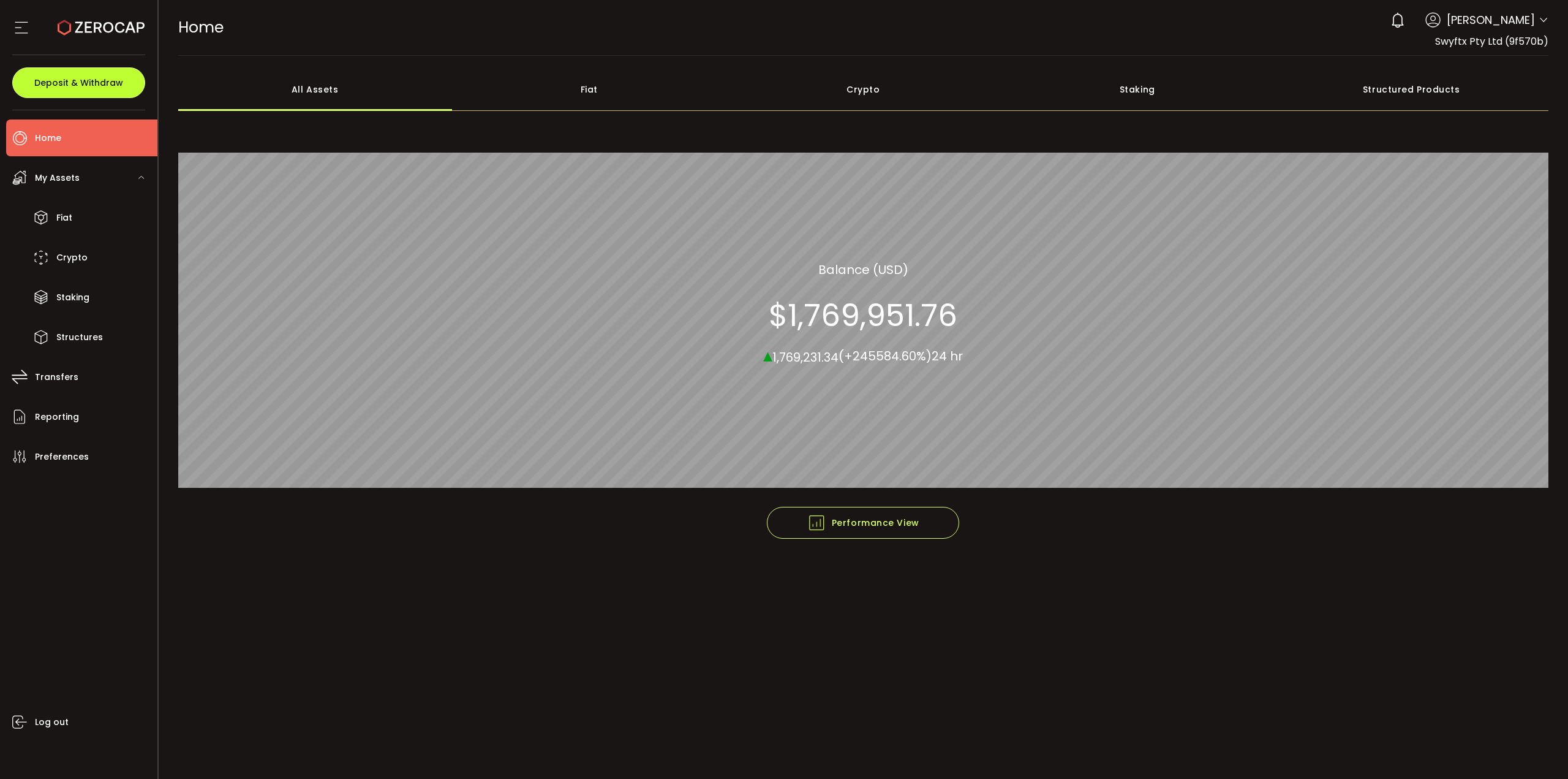
click at [103, 80] on span "Deposit & Withdraw" at bounding box center [79, 83] width 89 height 8
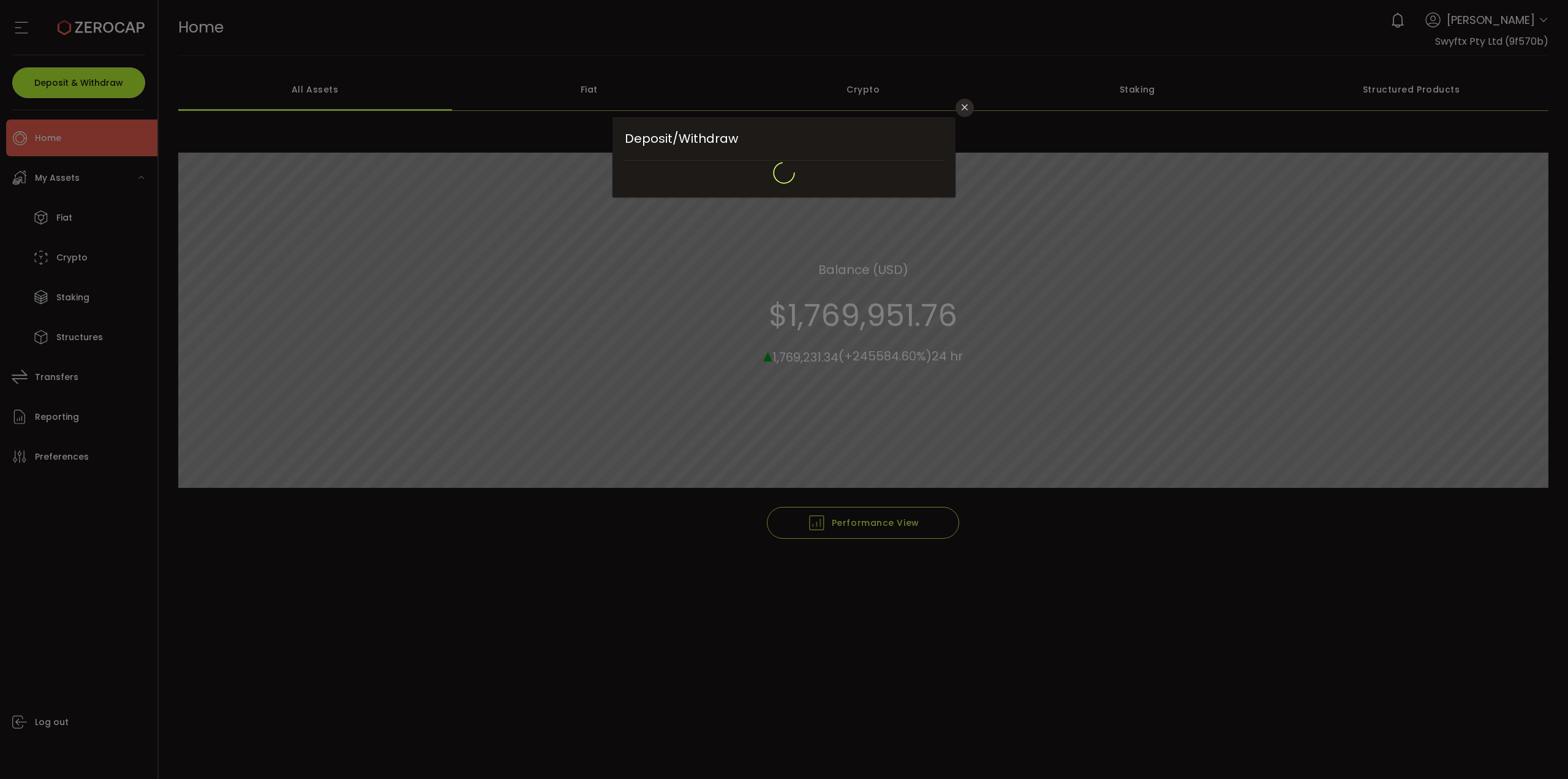
type input "**********"
type input "*******"
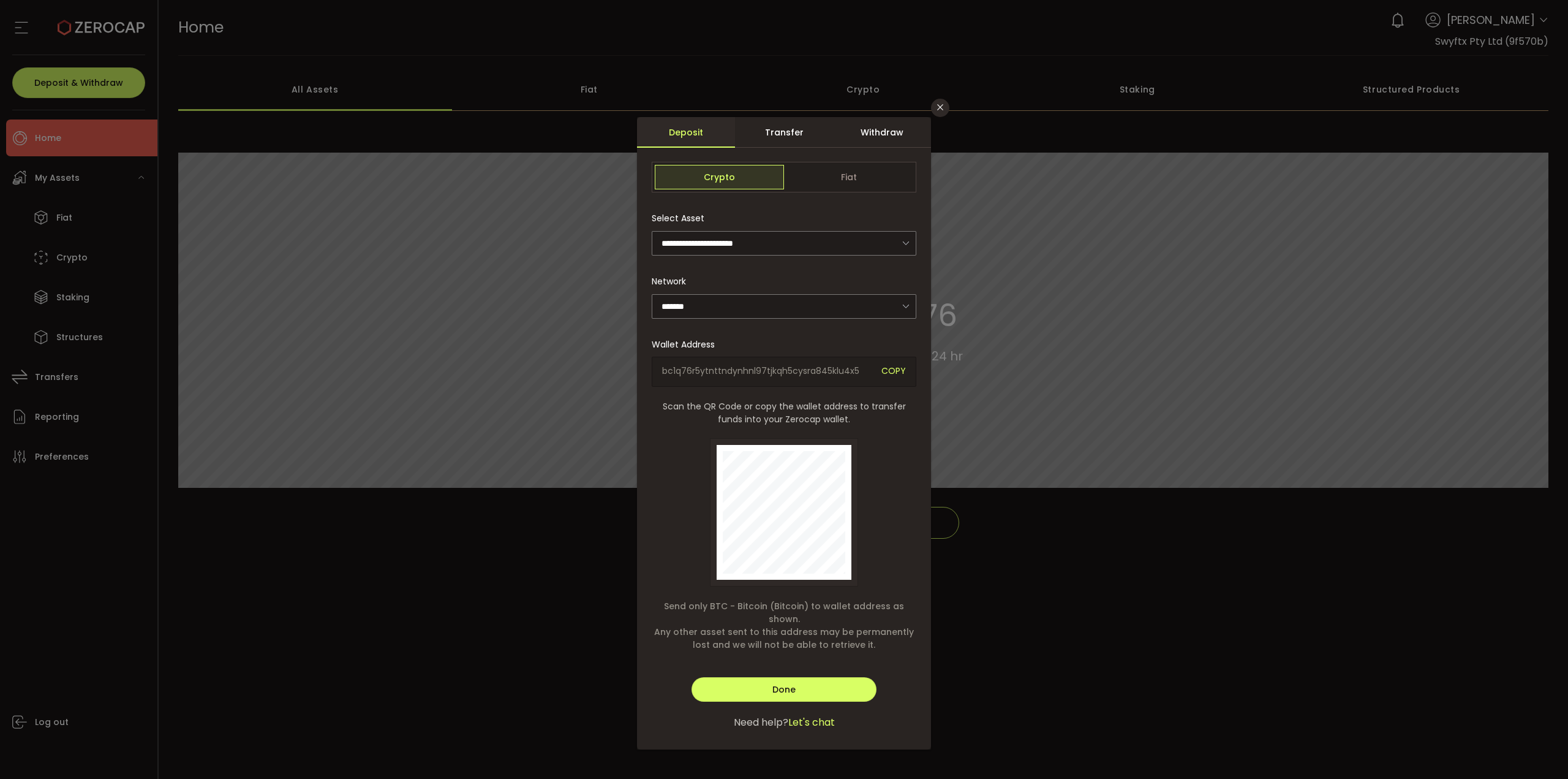
click at [793, 137] on div "Transfer" at bounding box center [784, 133] width 98 height 31
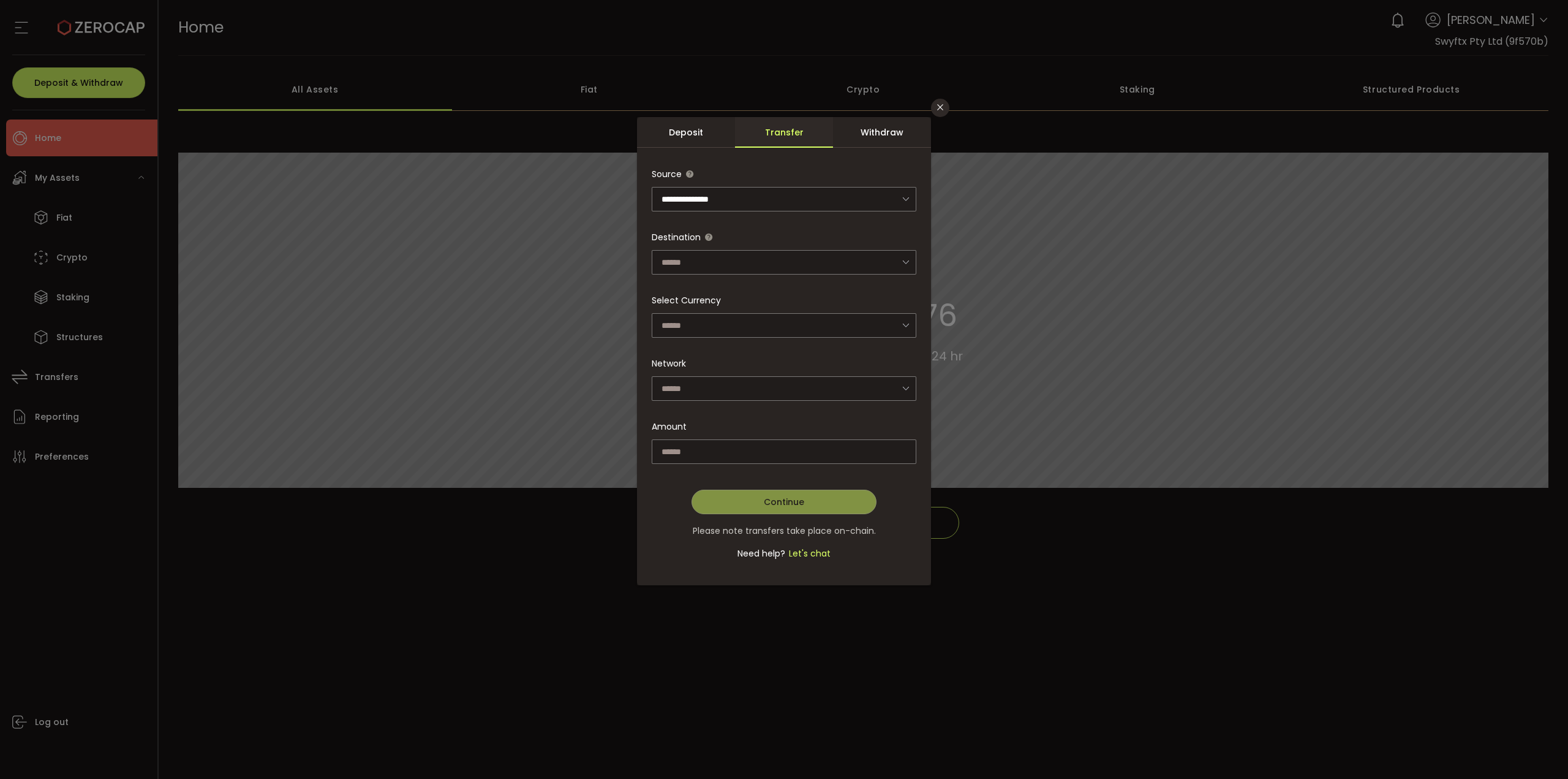
click at [880, 143] on div "Withdraw" at bounding box center [882, 133] width 98 height 31
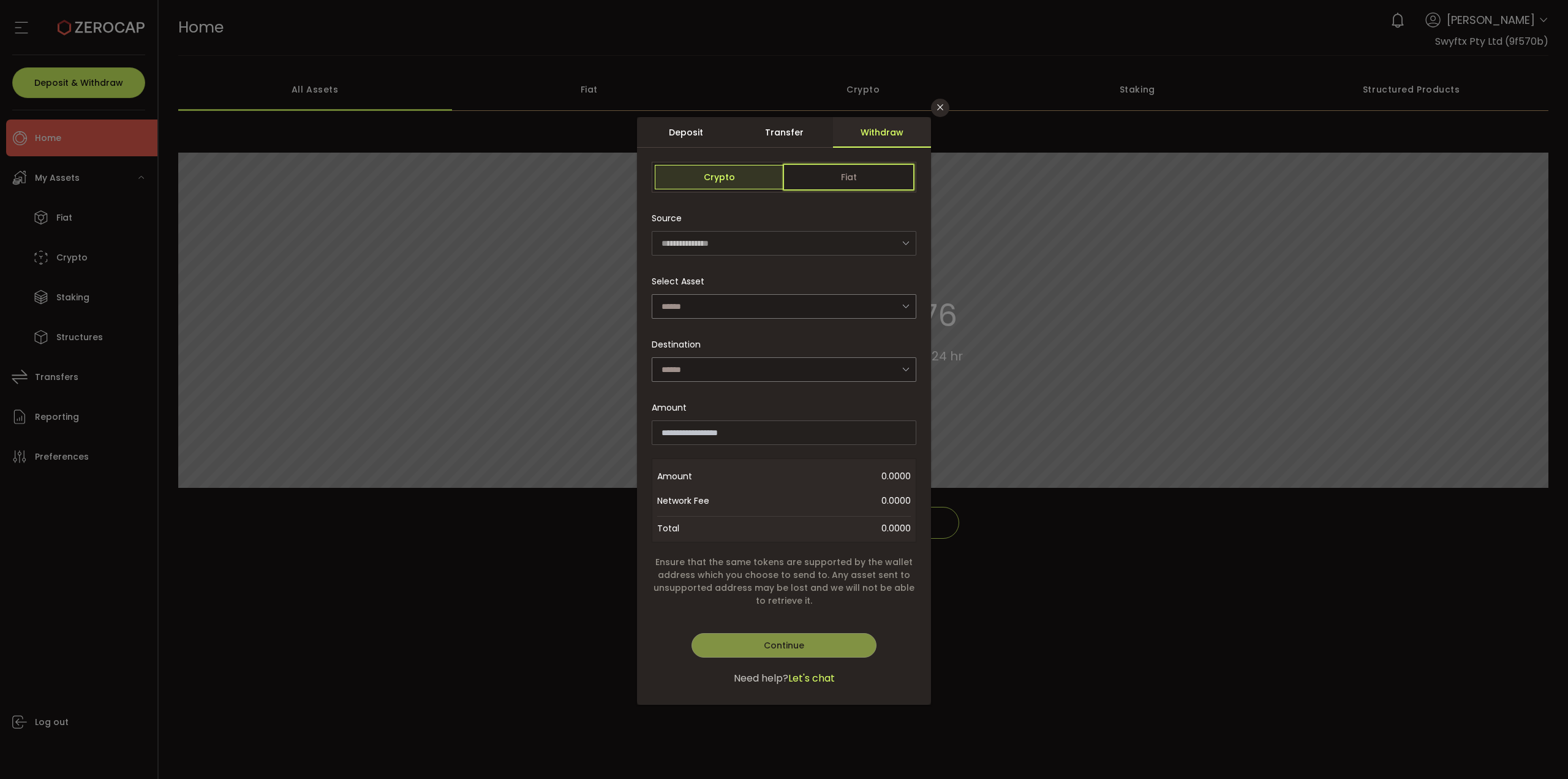
click at [831, 184] on span "Fiat" at bounding box center [848, 177] width 129 height 24
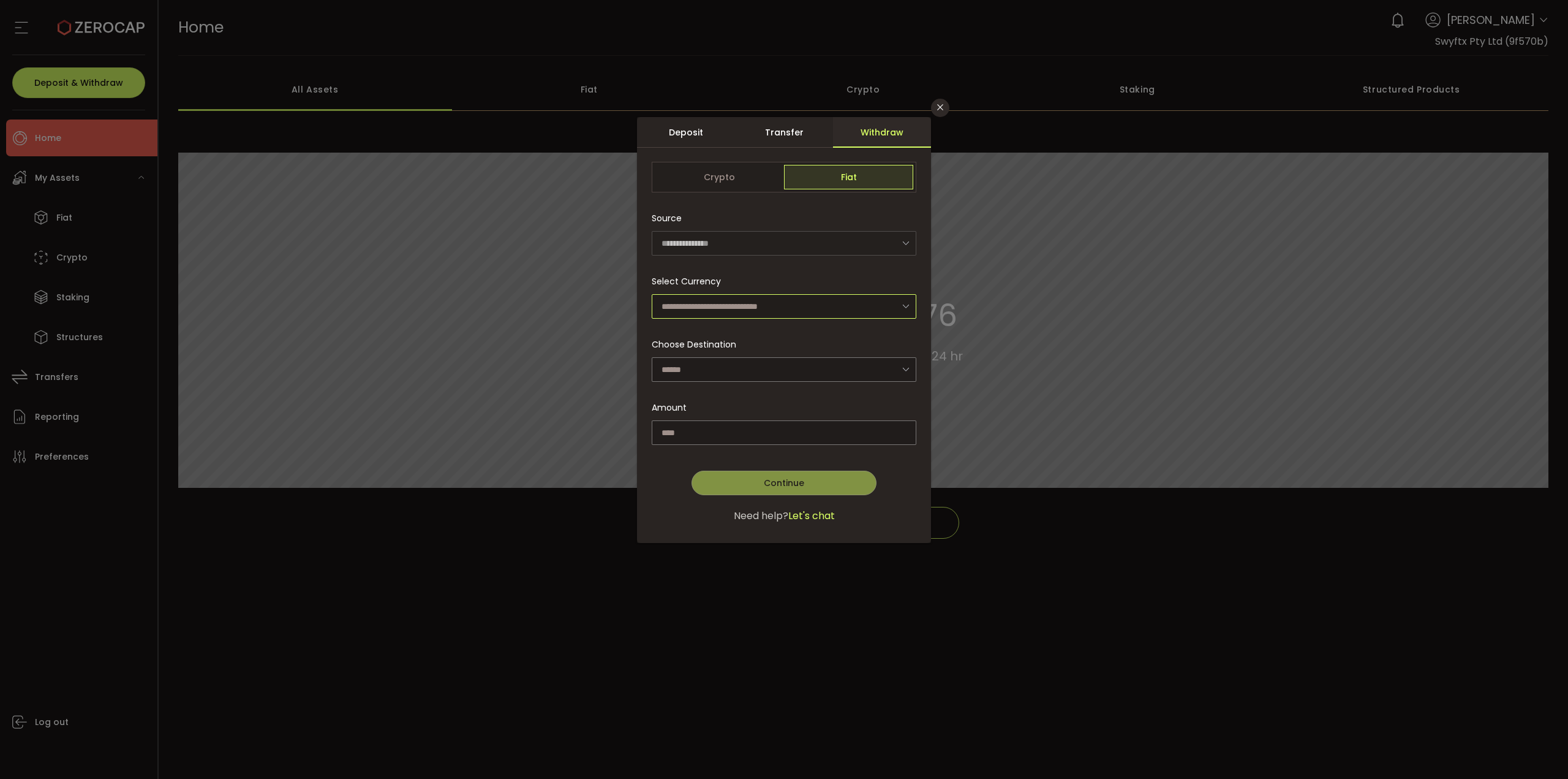
click at [784, 305] on input "dialog" at bounding box center [784, 307] width 265 height 24
click at [761, 336] on span "Australian Dollar (AUD)" at bounding box center [712, 339] width 97 height 12
type input "**********"
click at [756, 362] on input "dialog" at bounding box center [784, 369] width 265 height 24
click at [773, 332] on div "Choose Destination Add other account" at bounding box center [784, 357] width 265 height 50
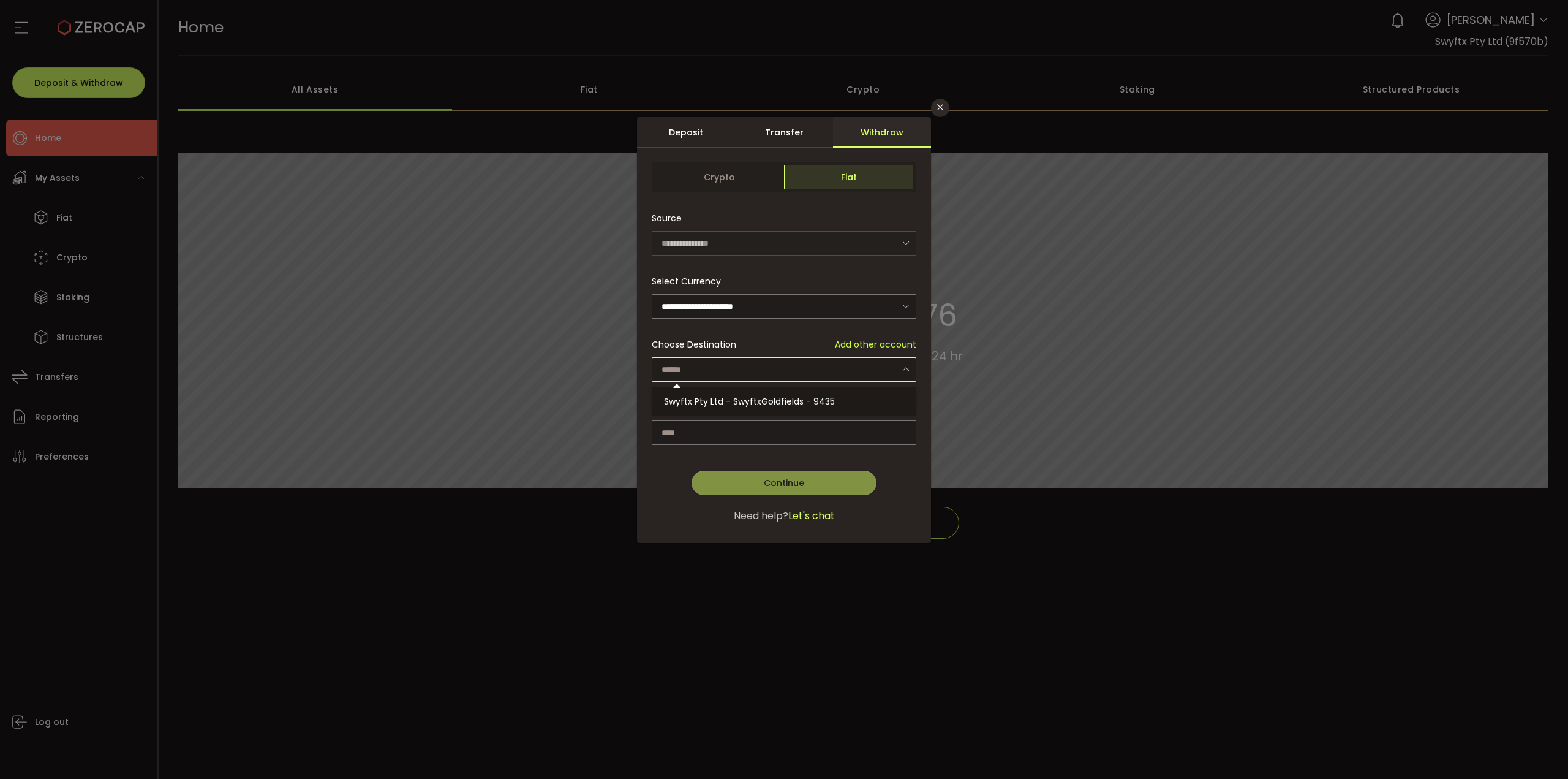
drag, startPoint x: 791, startPoint y: 361, endPoint x: 788, endPoint y: 389, distance: 28.2
click at [791, 362] on input "dialog" at bounding box center [784, 369] width 265 height 24
click at [787, 399] on span "Swyftx Pty Ltd - SwyftxGoldfields - 9435" at bounding box center [749, 401] width 171 height 12
type input "**********"
click at [785, 429] on input "dialog" at bounding box center [784, 433] width 265 height 24
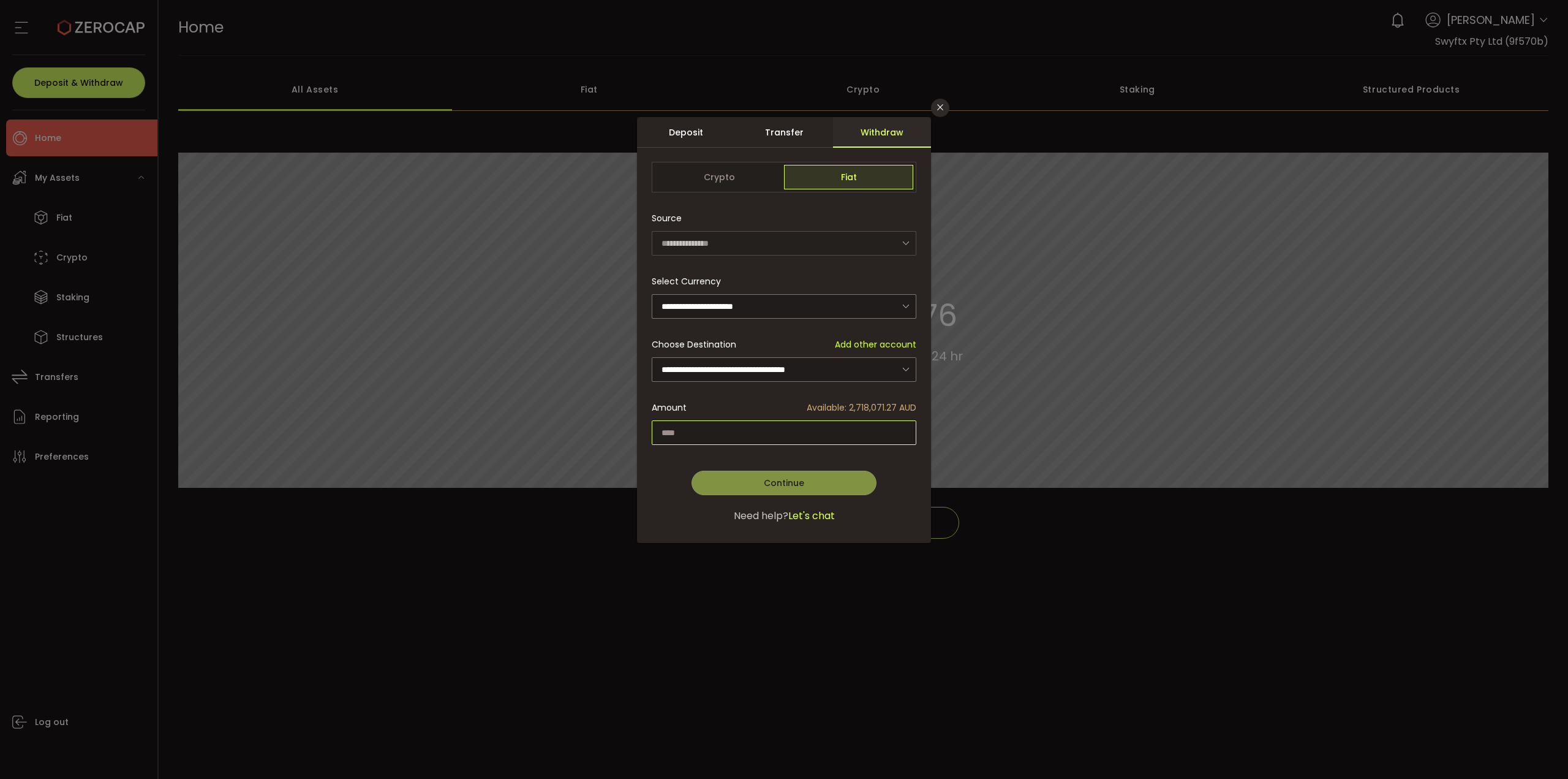
paste input "*"
type input "**********"
click at [805, 479] on button "Continue" at bounding box center [784, 483] width 185 height 24
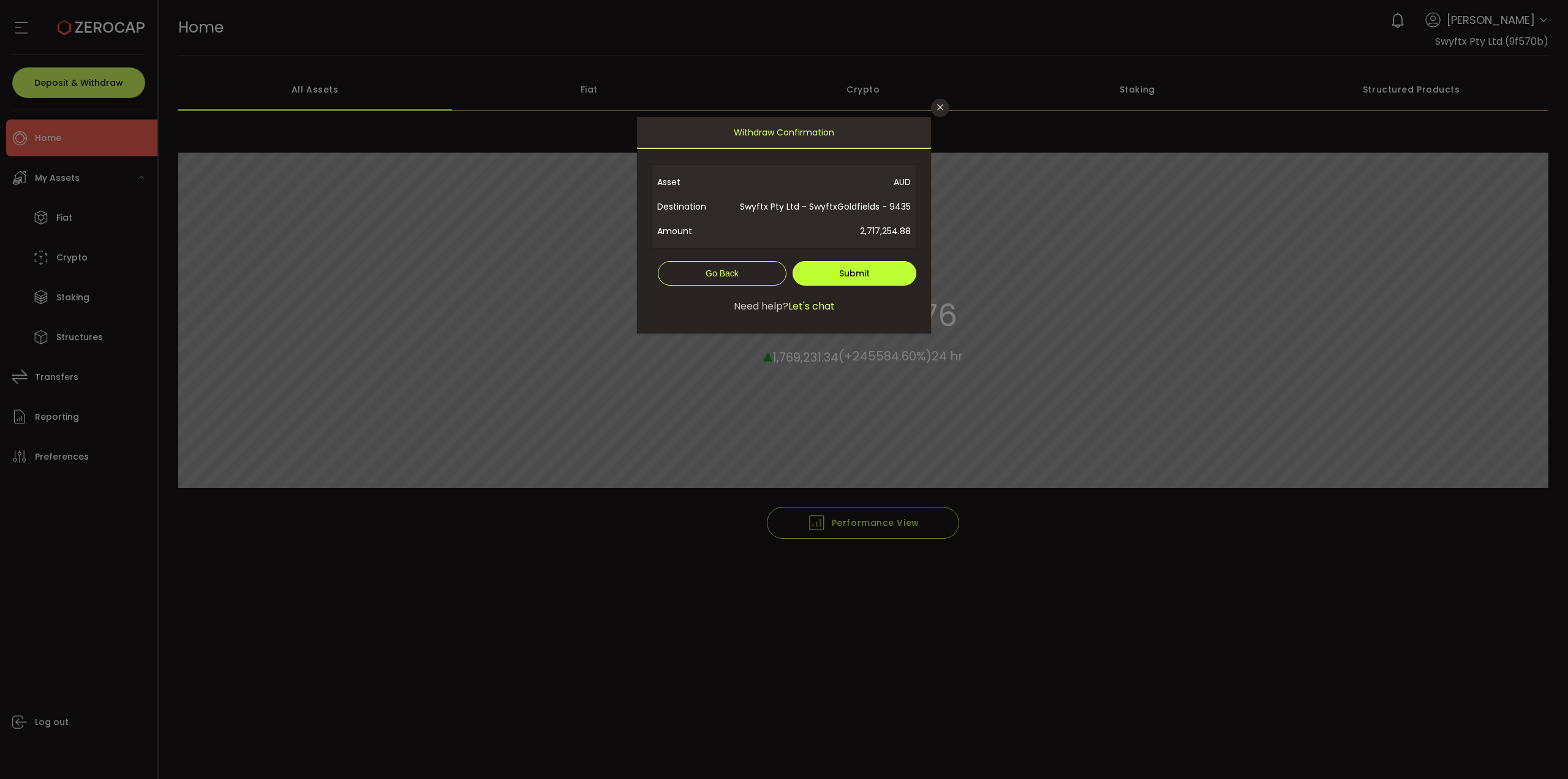
click at [866, 274] on span "Submit" at bounding box center [855, 273] width 31 height 12
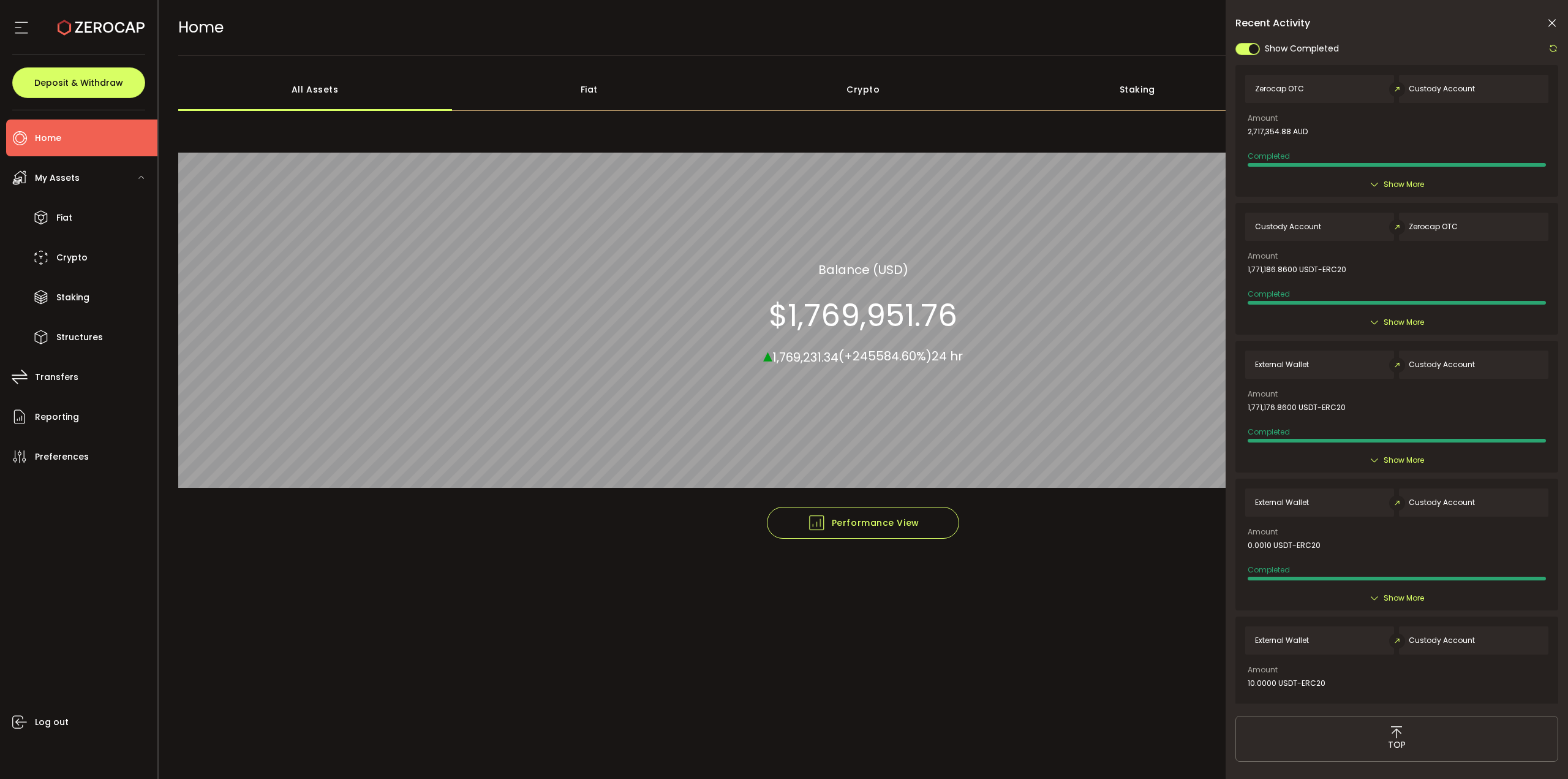
click at [1549, 21] on icon at bounding box center [1551, 23] width 12 height 12
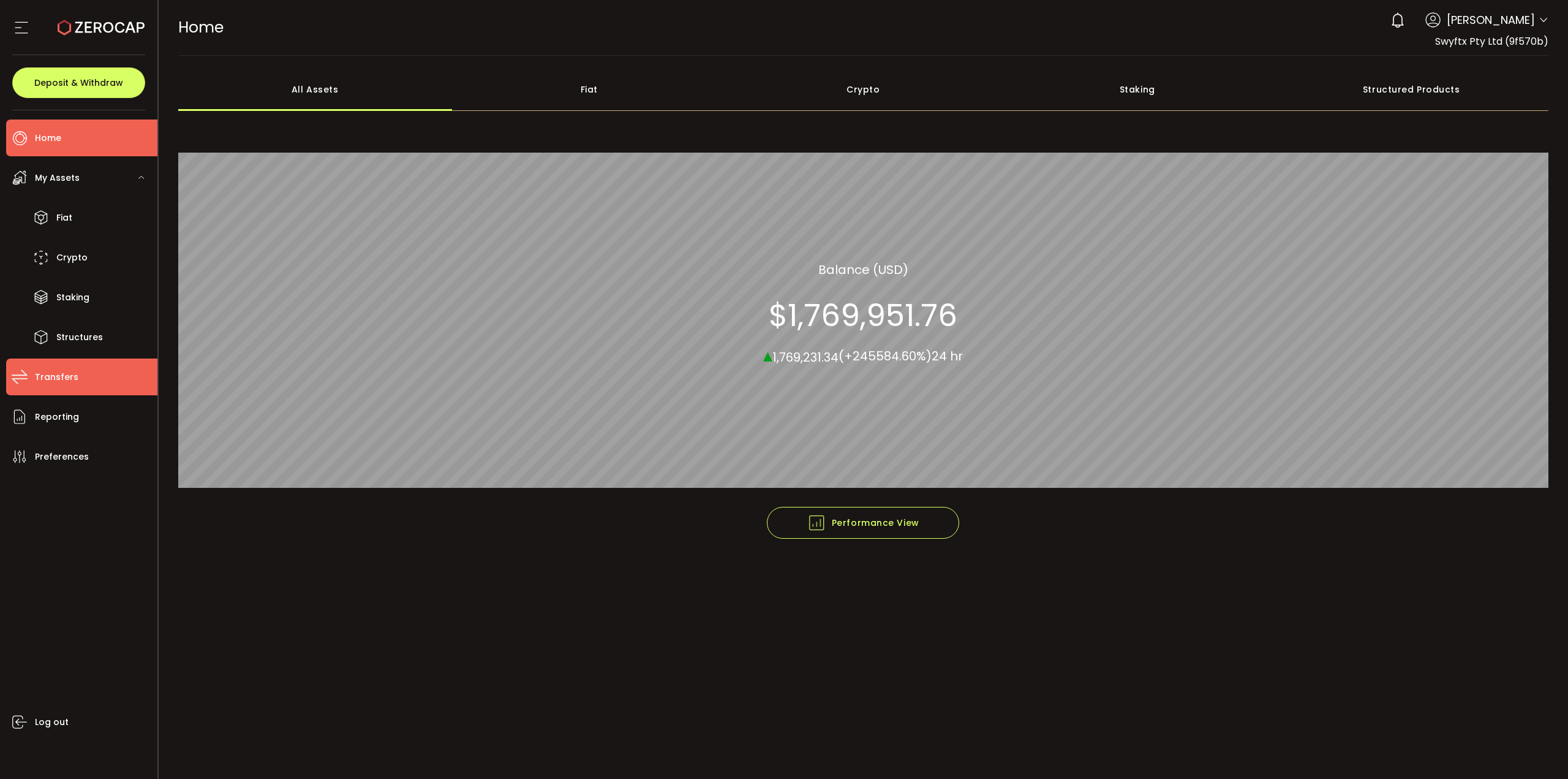
click at [87, 384] on li "Transfers" at bounding box center [82, 376] width 151 height 36
